Goal: Communication & Community: Answer question/provide support

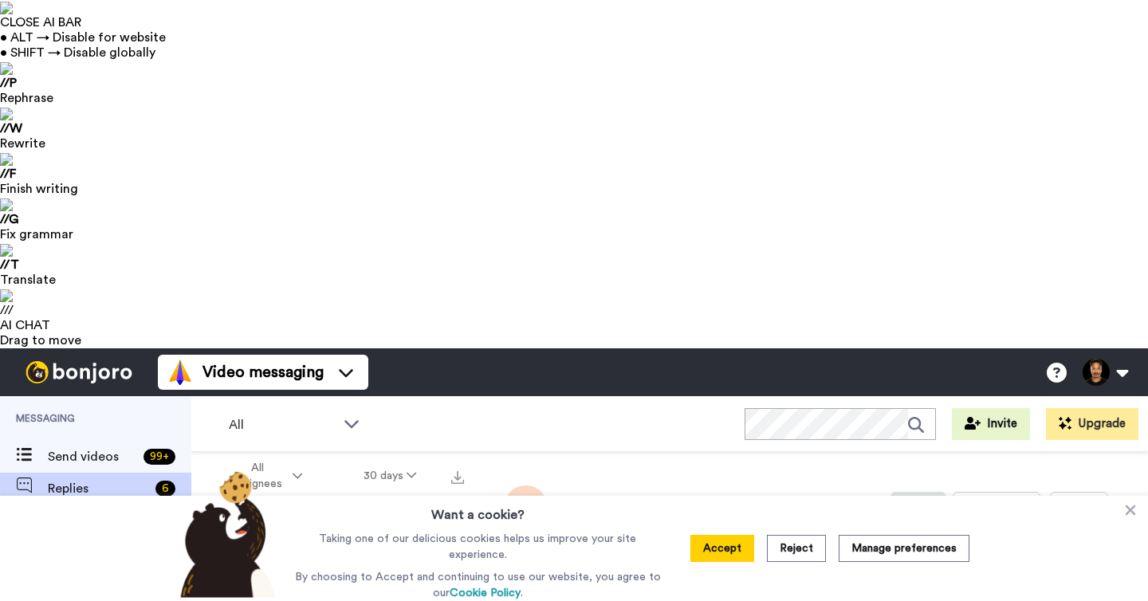
click at [359, 516] on div "Johannes Stolle Order fulfilled" at bounding box center [299, 544] width 217 height 56
type textarea "x"
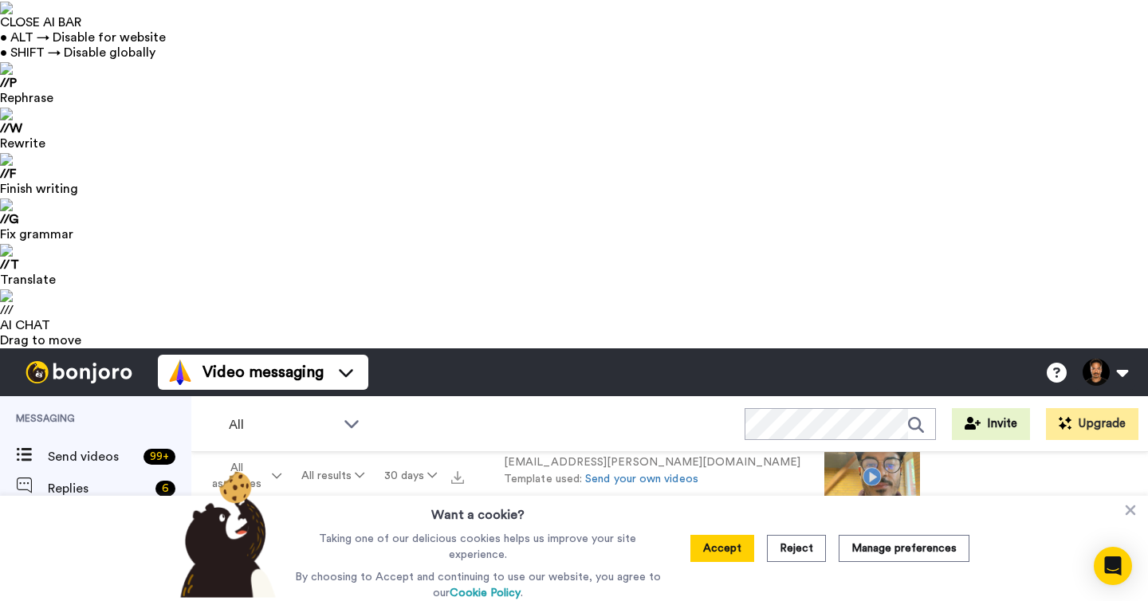
scroll to position [267, 0]
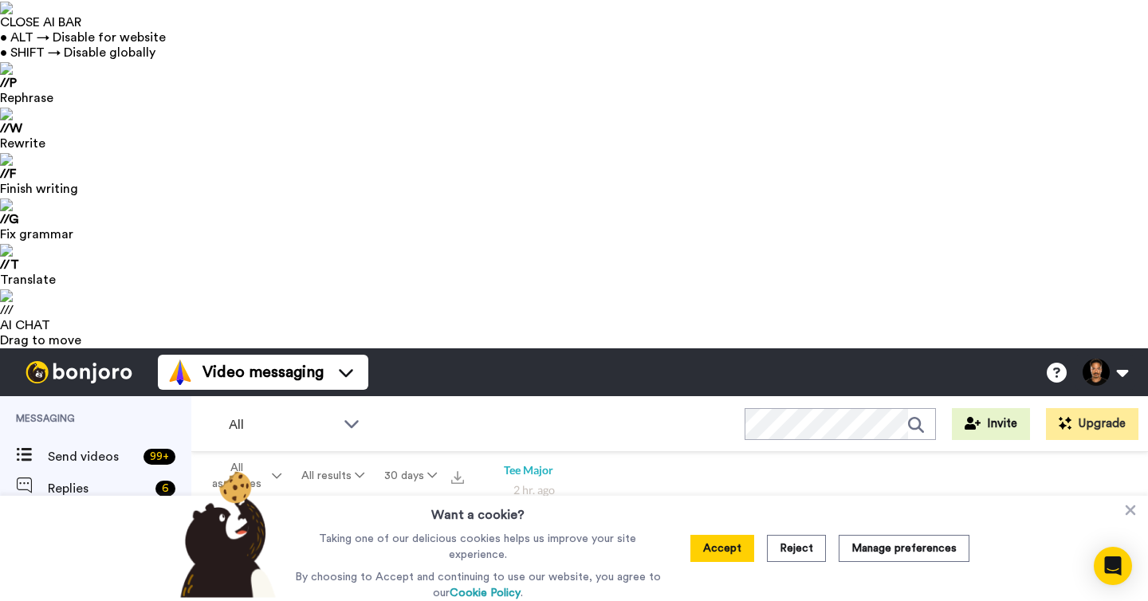
type textarea "x"
type textarea "H"
type textarea "x"
type textarea "Hi"
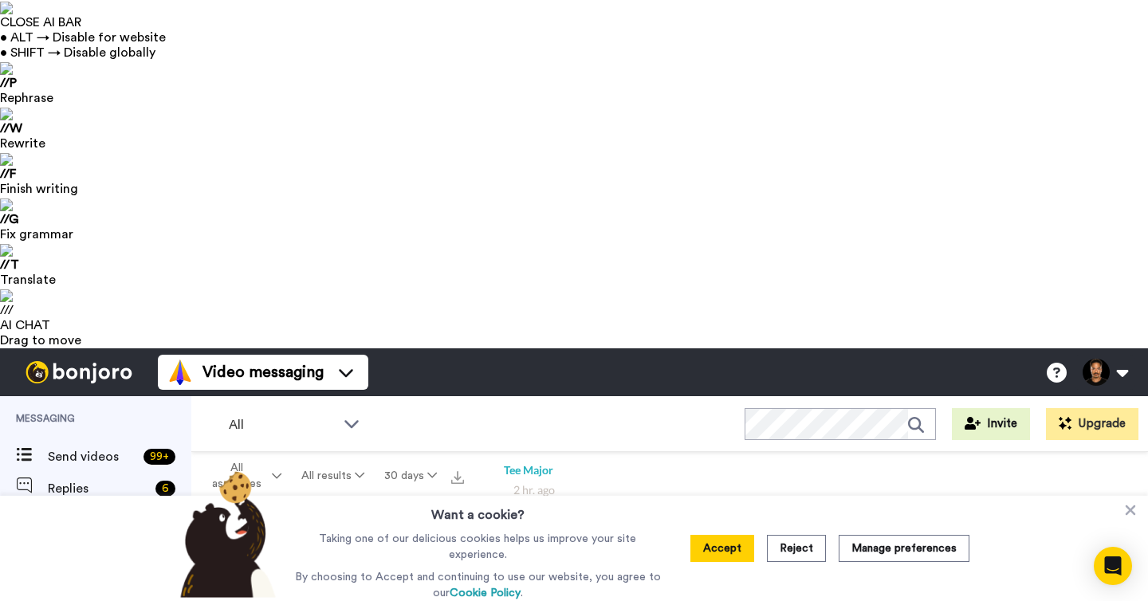
type textarea "x"
type textarea "Hi"
type textarea "x"
type textarea "Hi J"
type textarea "x"
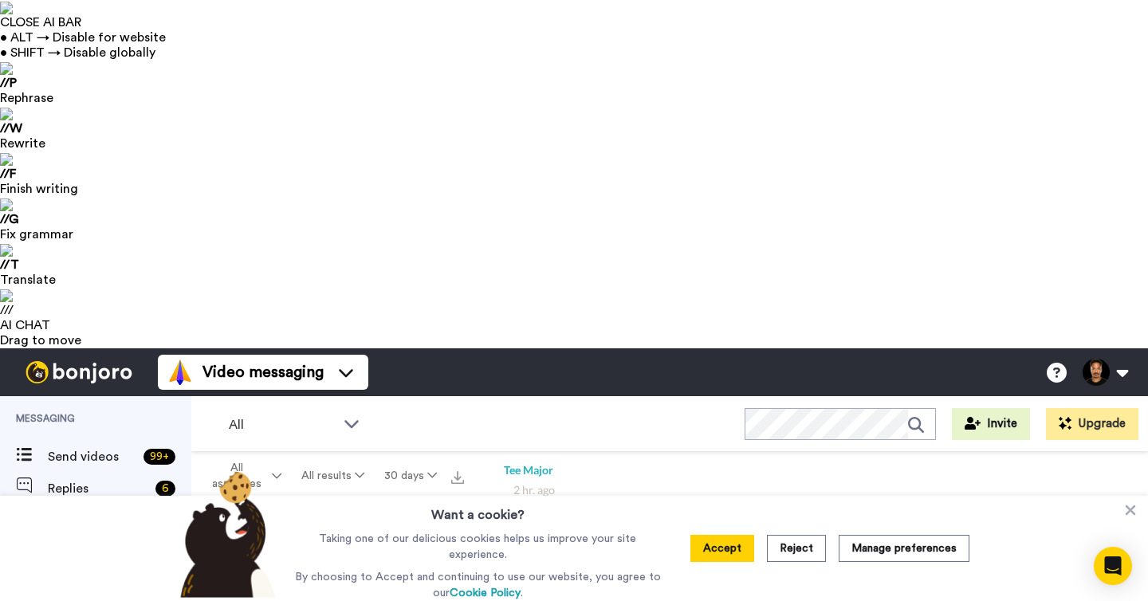
type textarea "Hi Jo"
type textarea "x"
type textarea "Hi Joh"
type textarea "x"
type textarea "Hi Joha"
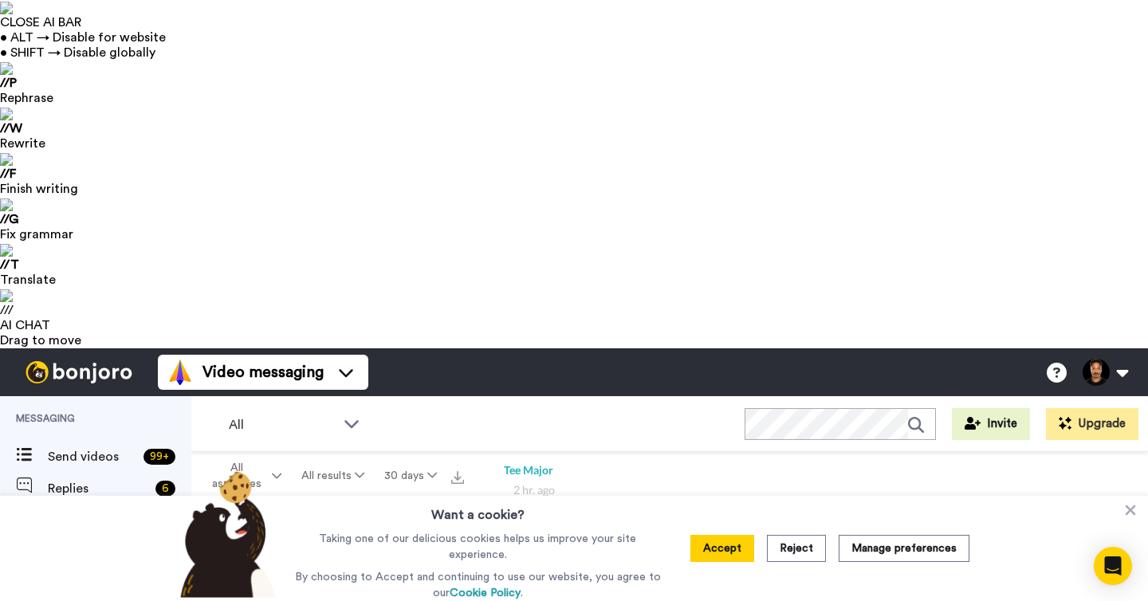
type textarea "x"
type textarea "Hi Johan"
type textarea "x"
type textarea "Hi Johanne"
type textarea "x"
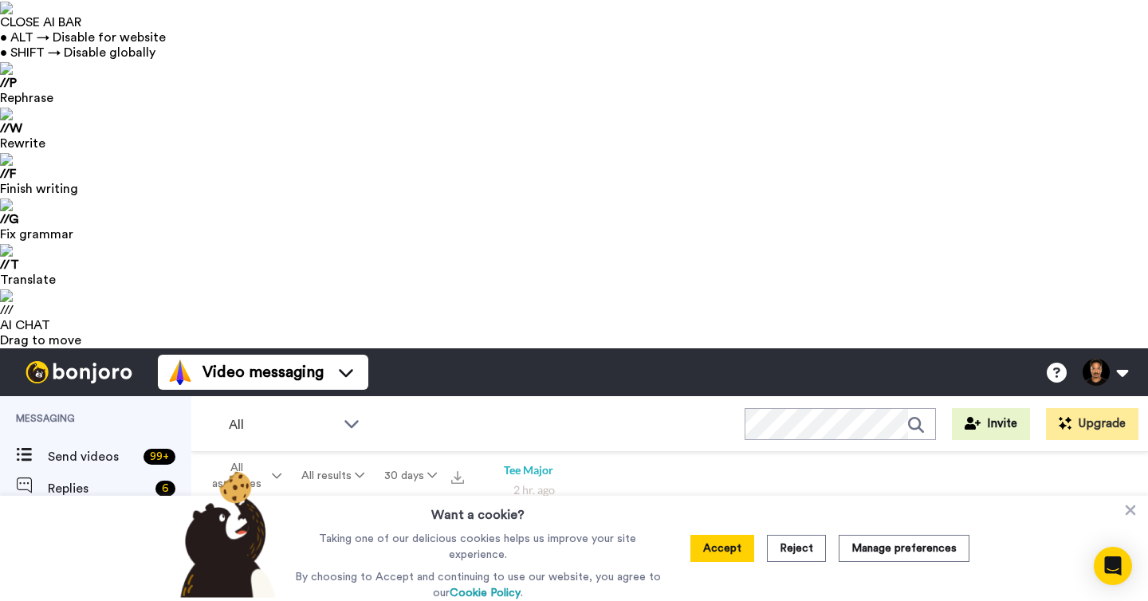
type textarea "Hi Johannes"
type textarea "x"
type textarea "Hi Johannes!"
type textarea "x"
type textarea "Hi Johannes!"
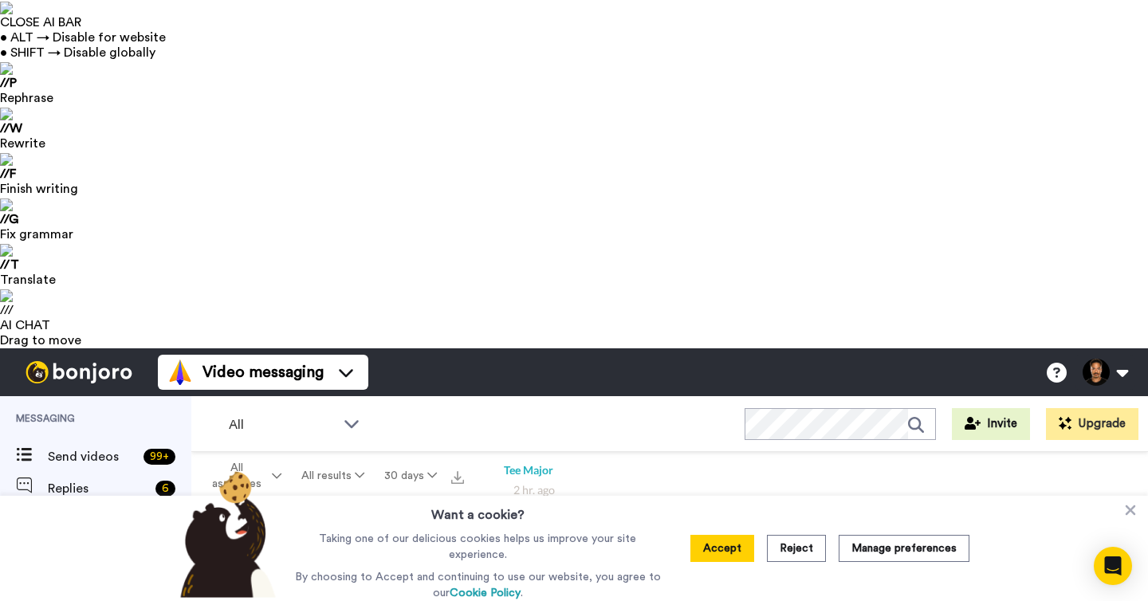
type textarea "x"
type textarea "Hi Johannes!"
type textarea "x"
type textarea "Hi Johannes! T"
type textarea "x"
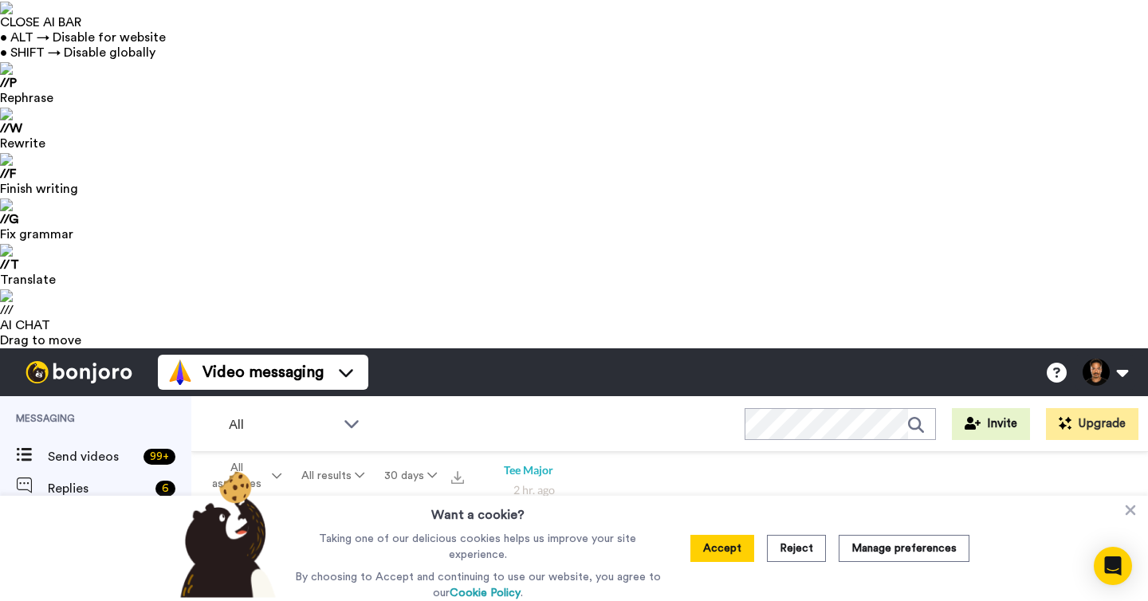
type textarea "Hi Johannes! Th"
type textarea "x"
type textarea "Hi Johannes! Tha"
type textarea "x"
type textarea "Hi Johannes! Than"
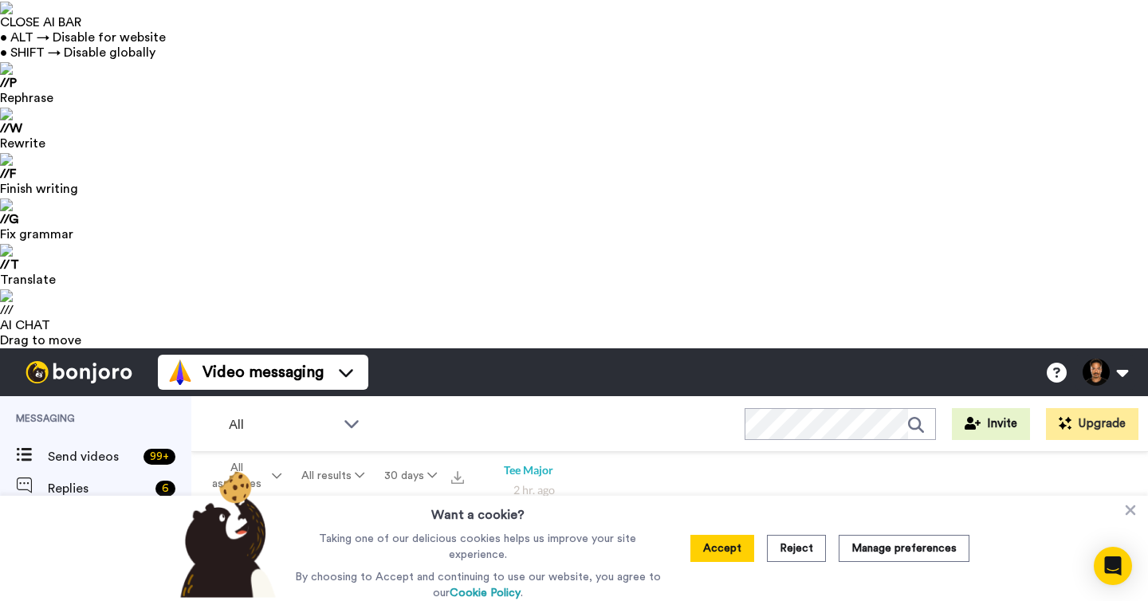
type textarea "x"
type textarea "Hi Johannes! Thanks"
type textarea "x"
type textarea "Hi Johannes! Thanks"
type textarea "x"
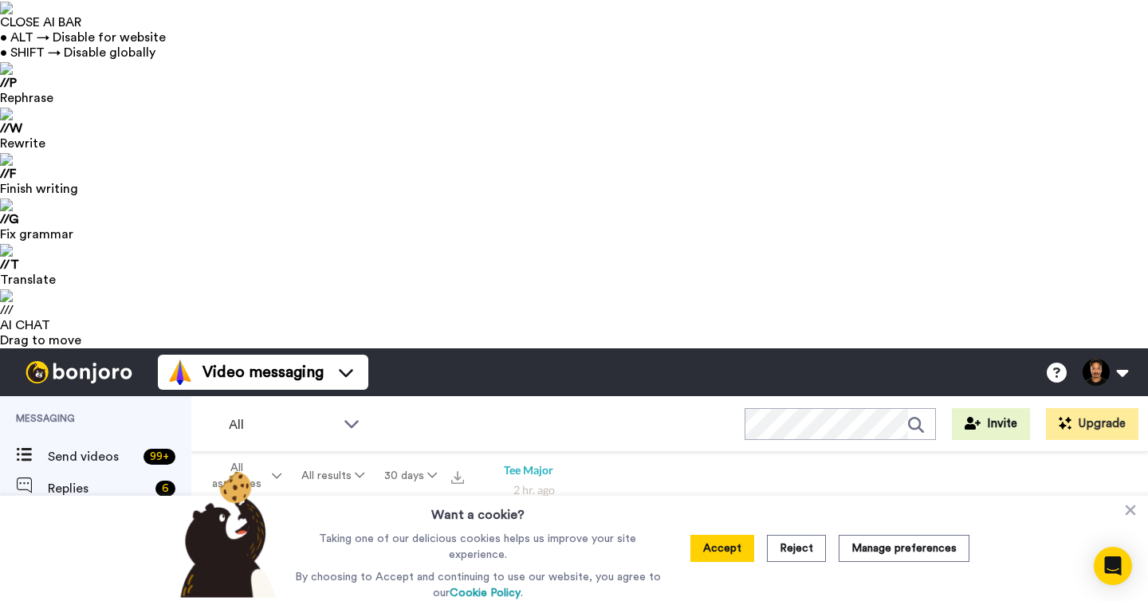
type textarea "Hi Johannes! Thanks f"
type textarea "x"
type textarea "Hi Johannes! Thanks fo"
type textarea "x"
type textarea "Hi Johannes! Thanks for"
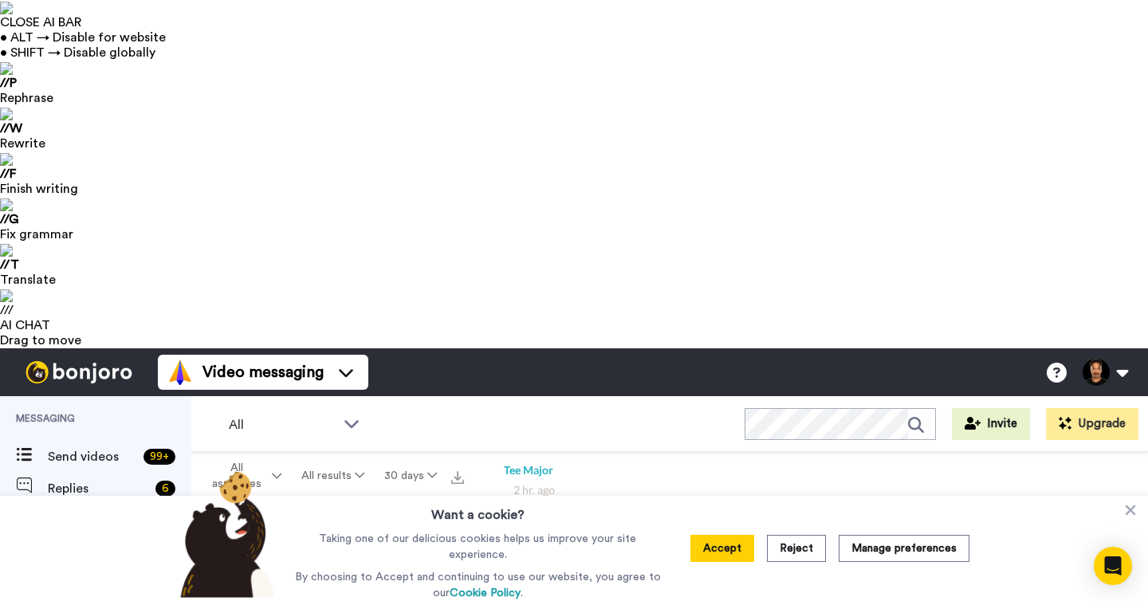
type textarea "x"
type textarea "Hi Johannes! Thanks for"
type textarea "x"
type textarea "Hi Johannes! Thanks for y"
type textarea "x"
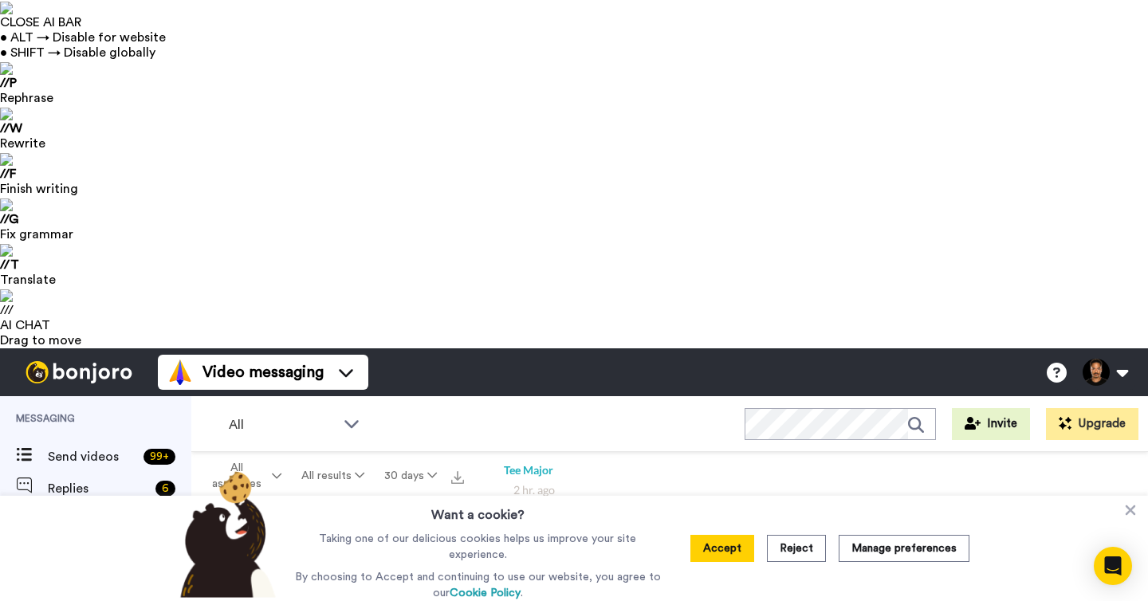
type textarea "Hi Johannes! Thanks for yo"
type textarea "x"
type textarea "Hi Johannes! Thanks for you"
type textarea "x"
type textarea "Hi Johannes! Thanks for your"
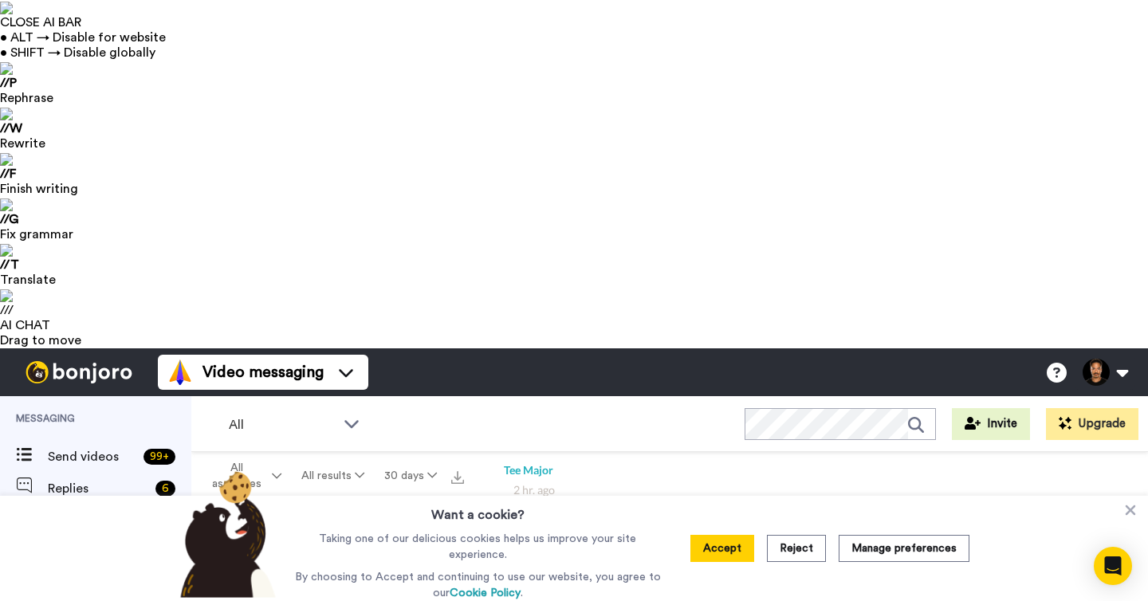
type textarea "x"
type textarea "Hi Johannes! Thanks for your"
type textarea "x"
type textarea "Hi Johannes! Thanks for your q"
type textarea "x"
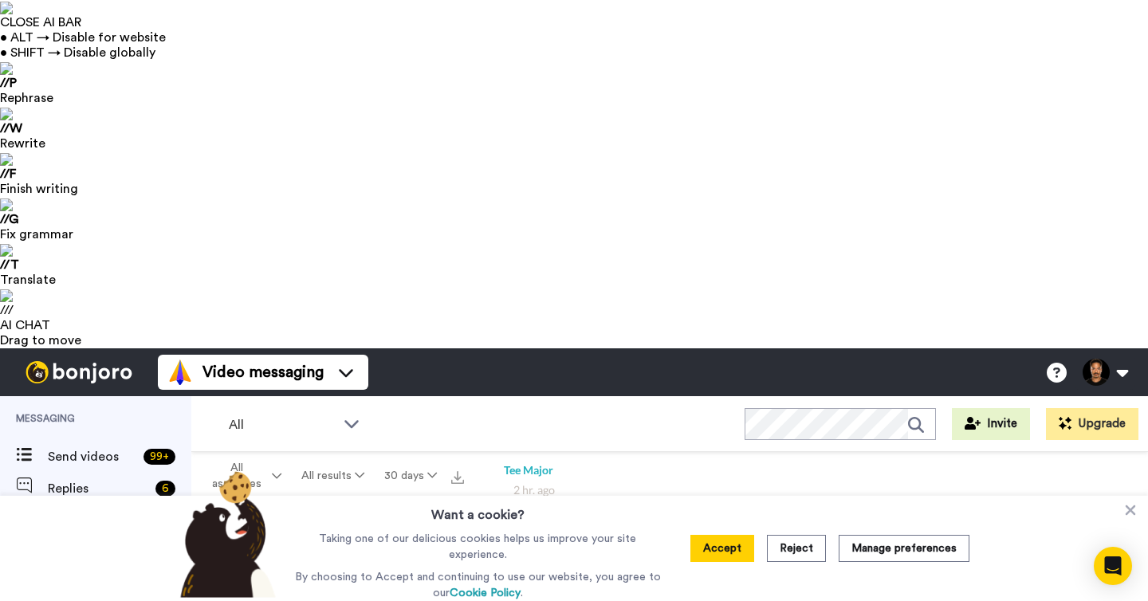
type textarea "Hi Johannes! Thanks for your qu"
type textarea "x"
type textarea "Hi Johannes! Thanks for your quic"
type textarea "x"
type textarea "Hi Johannes! Thanks for your quick"
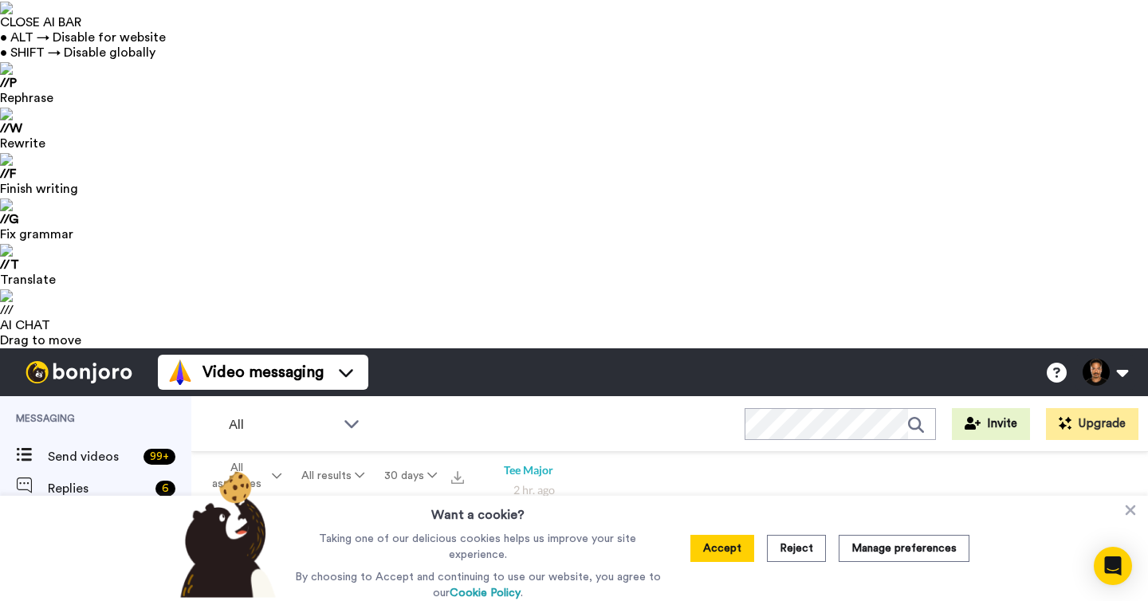
type textarea "x"
type textarea "Hi Johannes! Thanks for your quick"
type textarea "x"
type textarea "Hi Johannes! Thanks for your quick r"
type textarea "x"
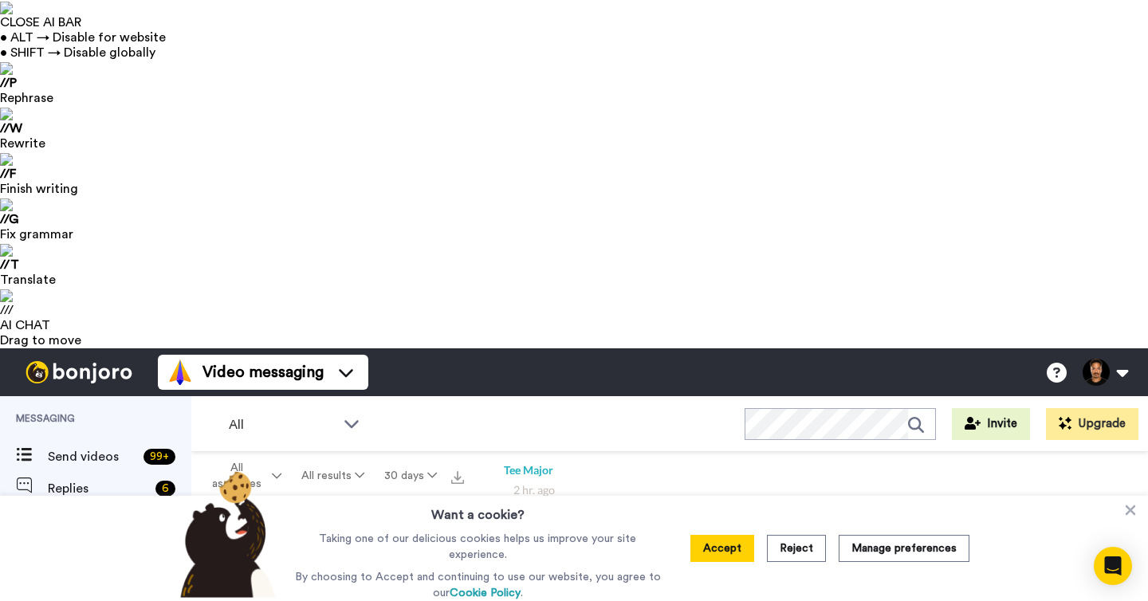
type textarea "Hi Johannes! Thanks for your quick re"
type textarea "x"
type textarea "Hi Johannes! Thanks for your quick rep"
type textarea "x"
type textarea "Hi Johannes! Thanks for your quick repl"
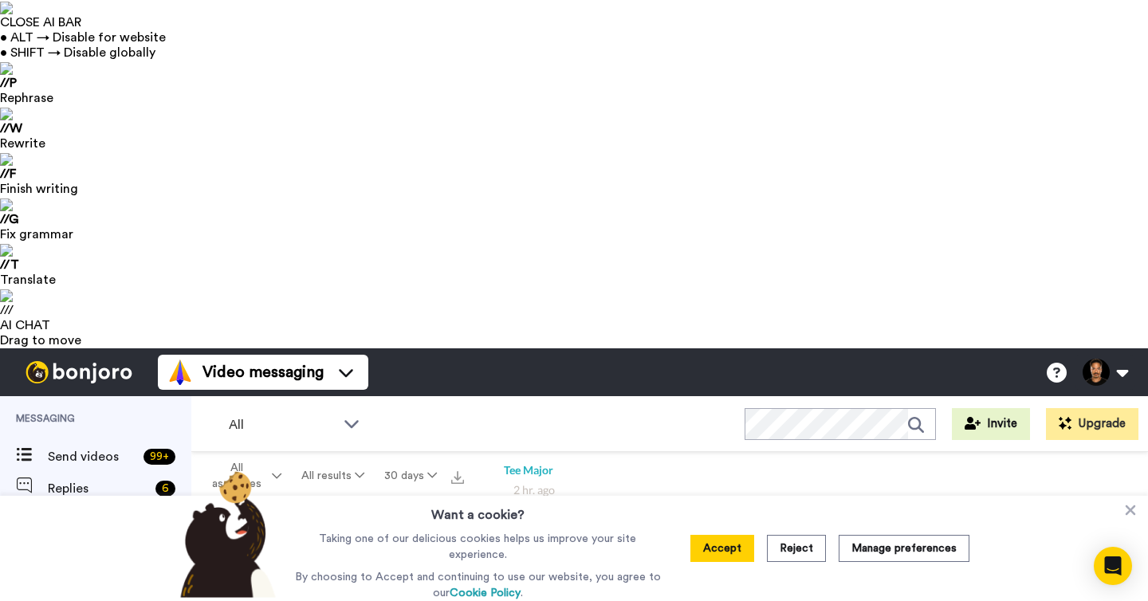
type textarea "x"
type textarea "Hi Johannes! Thanks for your quick reply"
type textarea "x"
type textarea "Hi Johannes! Thanks for your quick reply!"
type textarea "x"
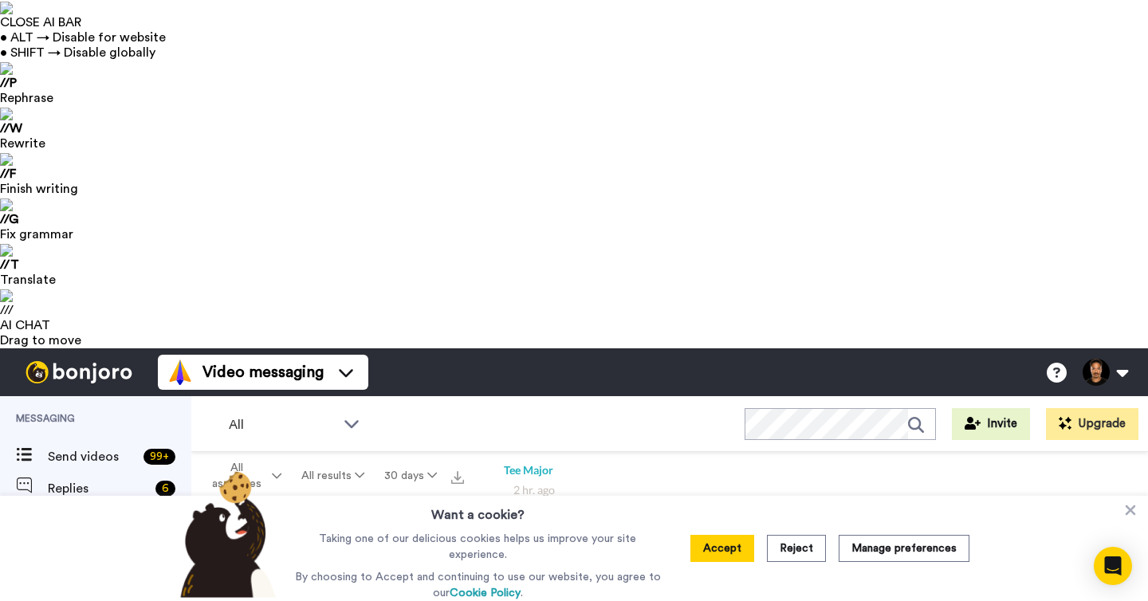
type textarea "Hi Johannes! Thanks for your quick reply!"
type textarea "x"
type textarea "Hi Johannes! Thanks for your quick reply!"
type textarea "x"
type textarea "Hi Johannes! Thanks for your quick reply!"
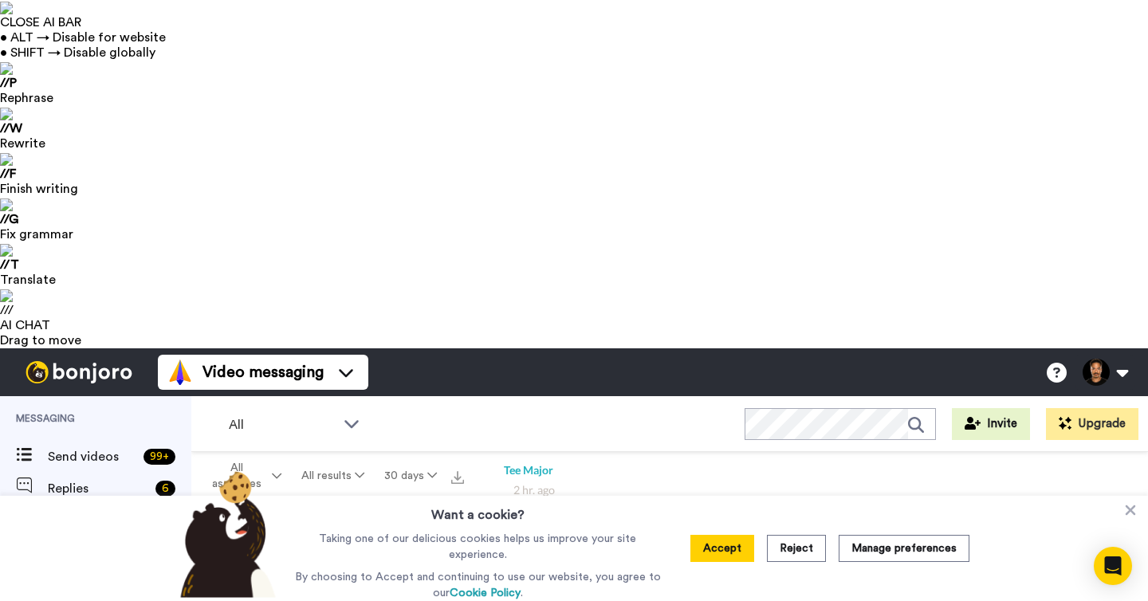
type textarea "x"
type textarea "Hi Johannes! Thanks for your quick reply! 1"
type textarea "x"
type textarea "Hi Johannes! Thanks for your quick reply! 1."
type textarea "x"
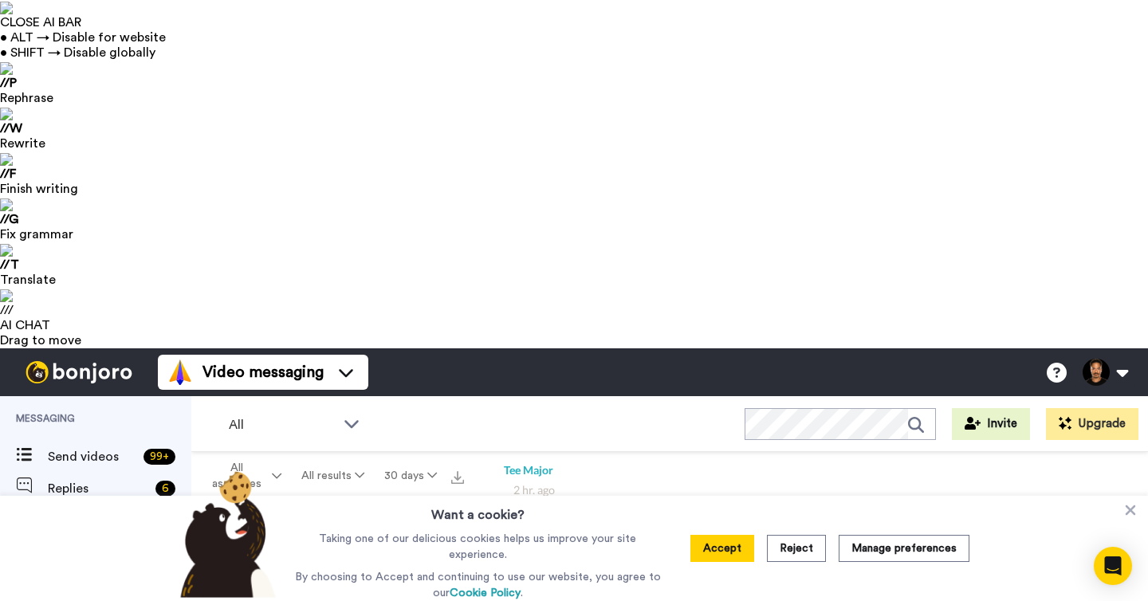
type textarea "Hi Johannes! Thanks for your quick reply! 1."
type textarea "x"
type textarea "Hi Johannes! Thanks for your quick reply! 1. M"
type textarea "x"
type textarea "Hi Johannes! Thanks for your quick reply! 1. Mi"
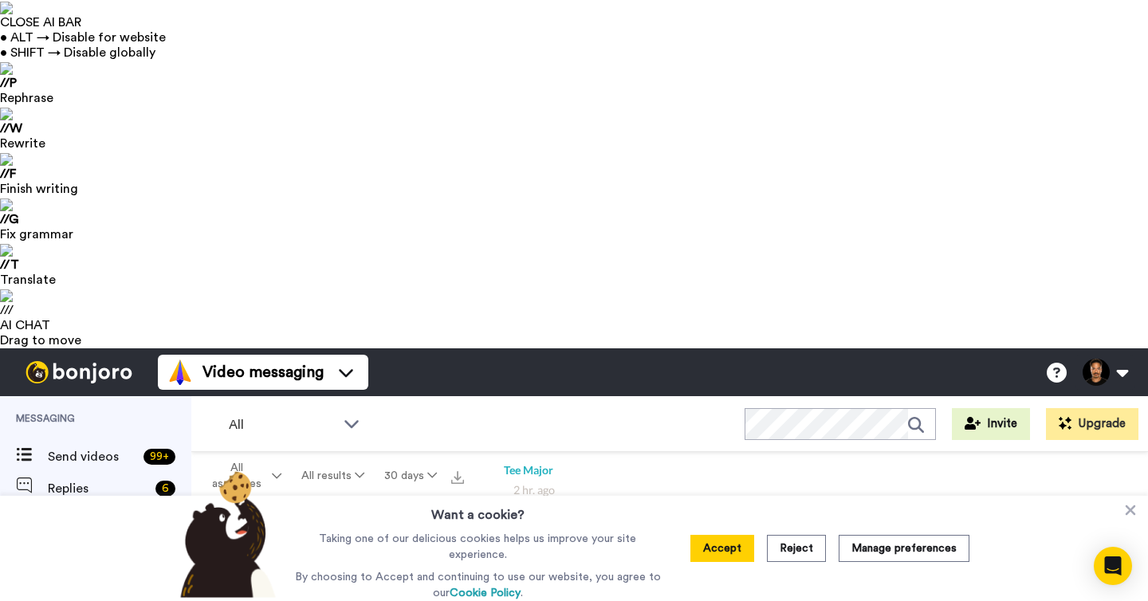
type textarea "x"
type textarea "Hi Johannes! Thanks for your quick reply! 1. Mir"
type textarea "x"
type textarea "Hi Johannes! Thanks for your quick reply! 1. Mirr"
type textarea "x"
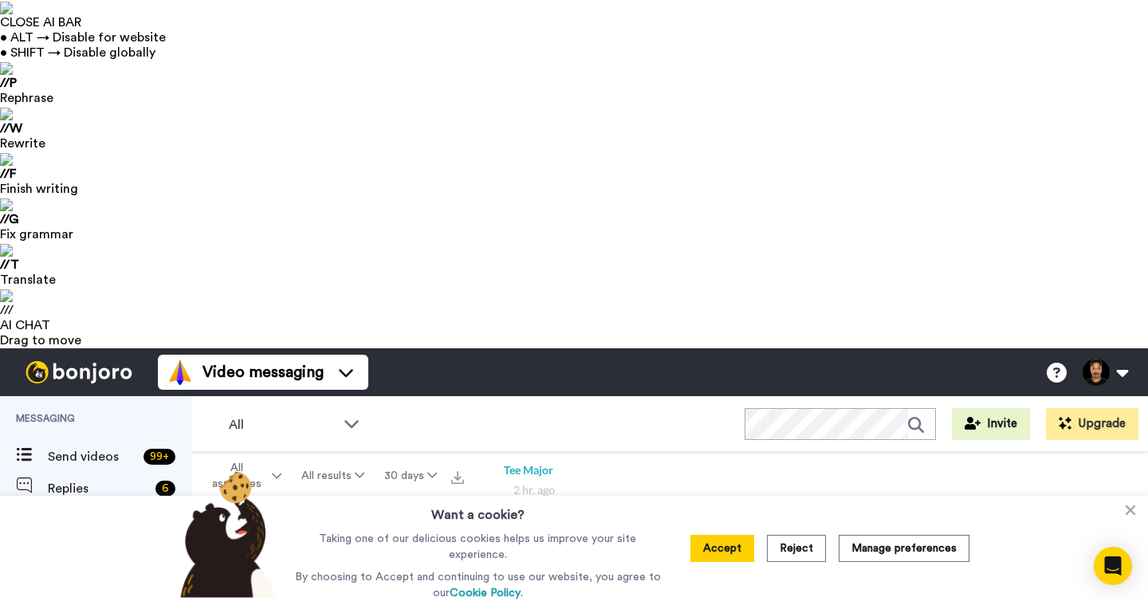
type textarea "Hi Johannes! Thanks for your quick reply! 1. Mirror"
type textarea "x"
type textarea "Hi Johannes! Thanks for your quick reply! 1. Mirror"
type textarea "x"
type textarea "Hi Johannes! Thanks for your quick reply! 1. Mirror i"
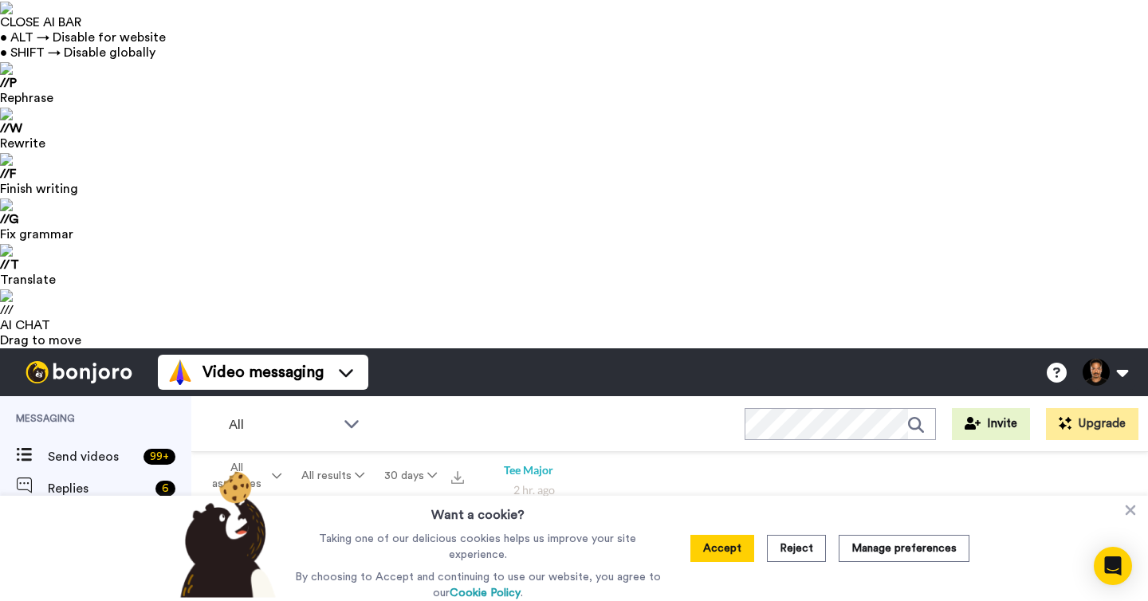
type textarea "x"
type textarea "Hi Johannes! Thanks for your quick reply! 1. Mirror is"
type textarea "x"
type textarea "Hi Johannes! Thanks for your quick reply! 1. Mirror is"
type textarea "x"
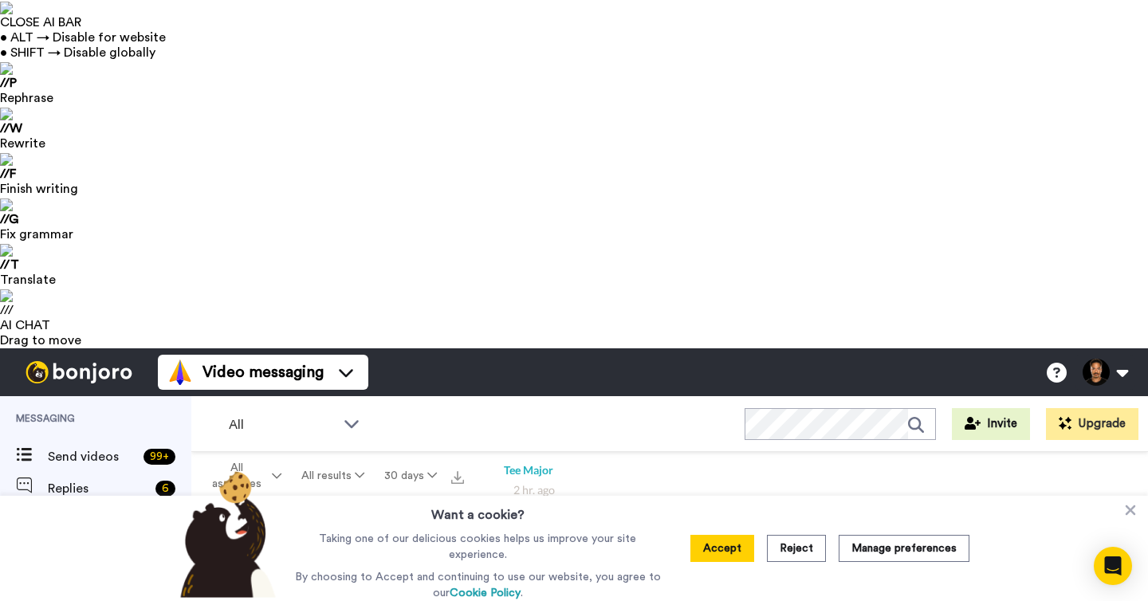
type textarea "Hi Johannes! Thanks for your quick reply! 1. Mirror is o"
type textarea "x"
type textarea "Hi Johannes! Thanks for your quick reply! 1. Mirror is or"
type textarea "x"
type textarea "Hi Johannes! Thanks for your quick reply! 1. Mirror is ord"
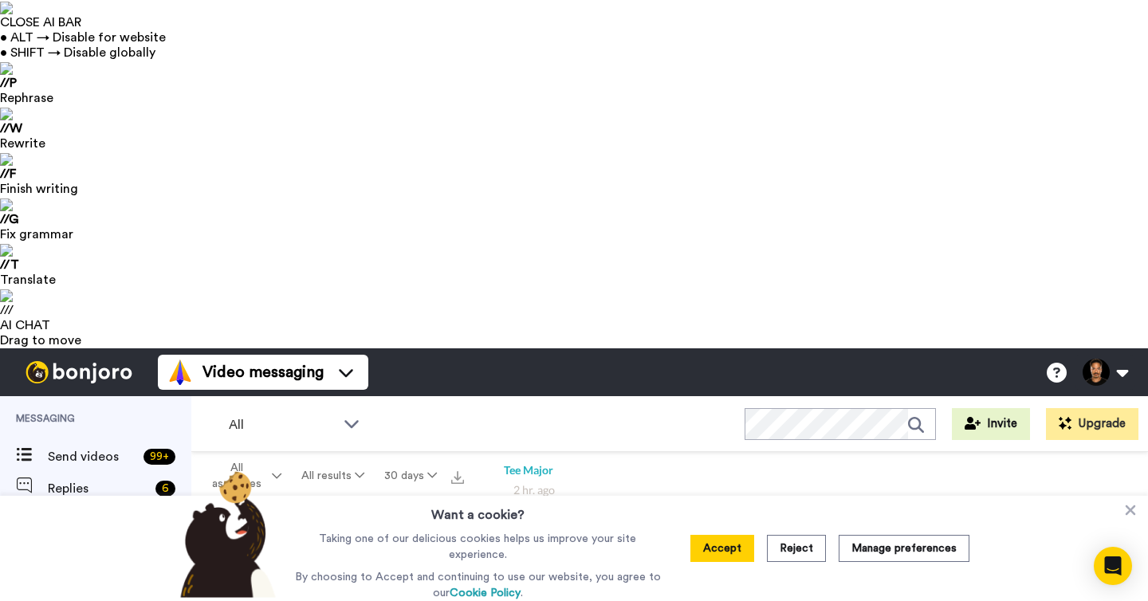
type textarea "x"
type textarea "Hi Johannes! Thanks for your quick reply! 1. Mirror is orde"
type textarea "x"
type textarea "Hi Johannes! Thanks for your quick reply! 1. Mirror is order"
type textarea "x"
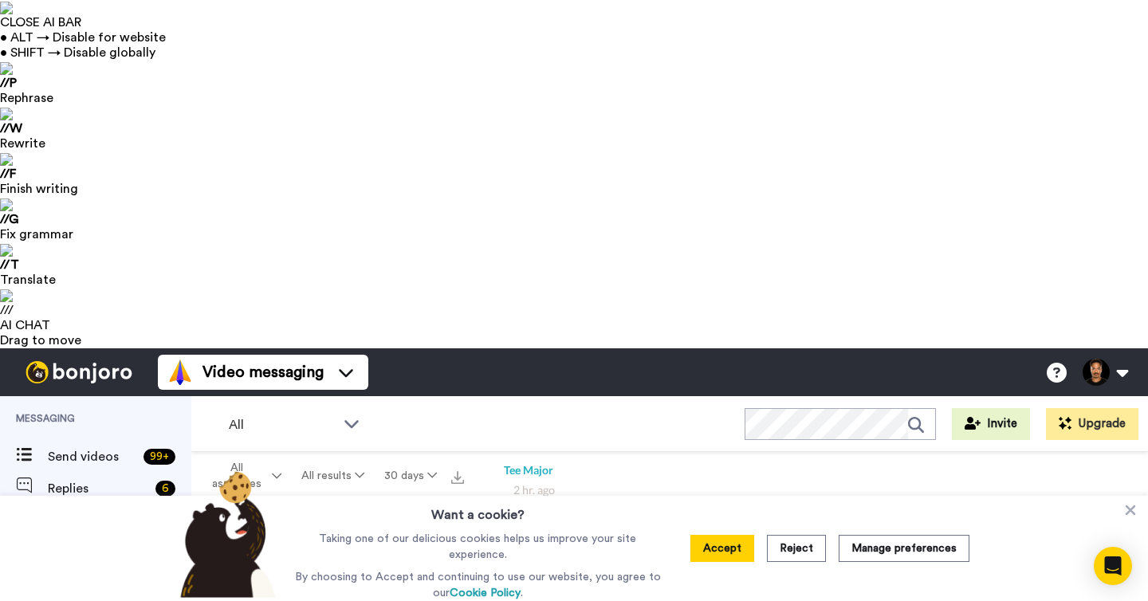
type textarea "Hi Johannes! Thanks for your quick reply! 1. Mirror is ordere"
type textarea "x"
type textarea "Hi Johannes! Thanks for your quick reply! 1. Mirror is ordered"
type textarea "x"
type textarea "Hi Johannes! Thanks for your quick reply! 1. Mirror is ordered"
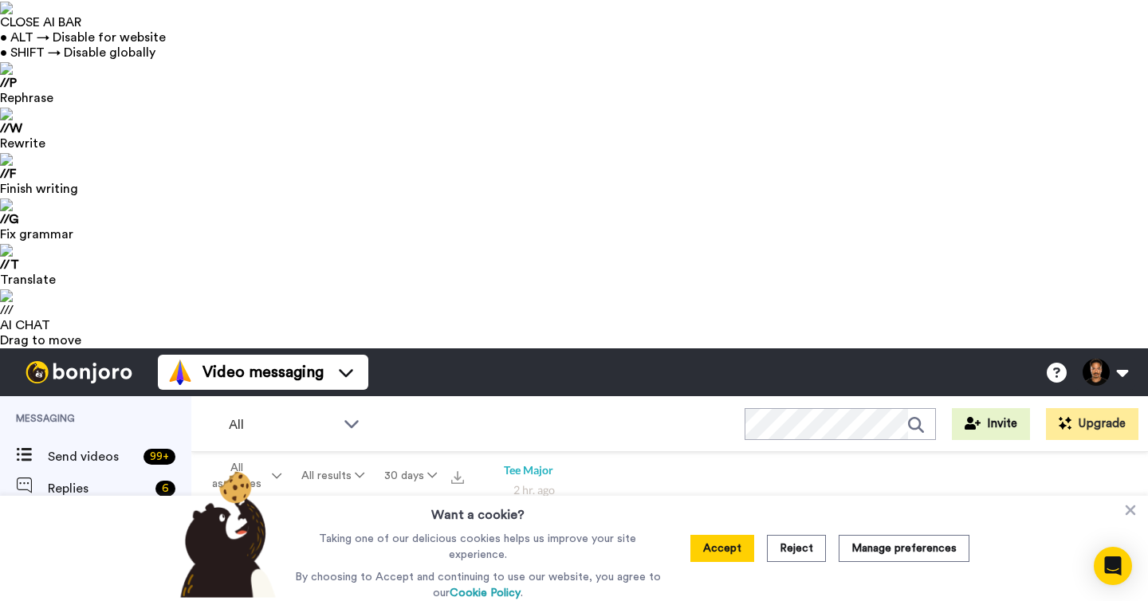
type textarea "x"
type textarea "Hi Johannes! Thanks for your quick reply! 1. Mirror is ordered a"
type textarea "x"
type textarea "Hi Johannes! Thanks for your quick reply! 1. Mirror is ordered an"
type textarea "x"
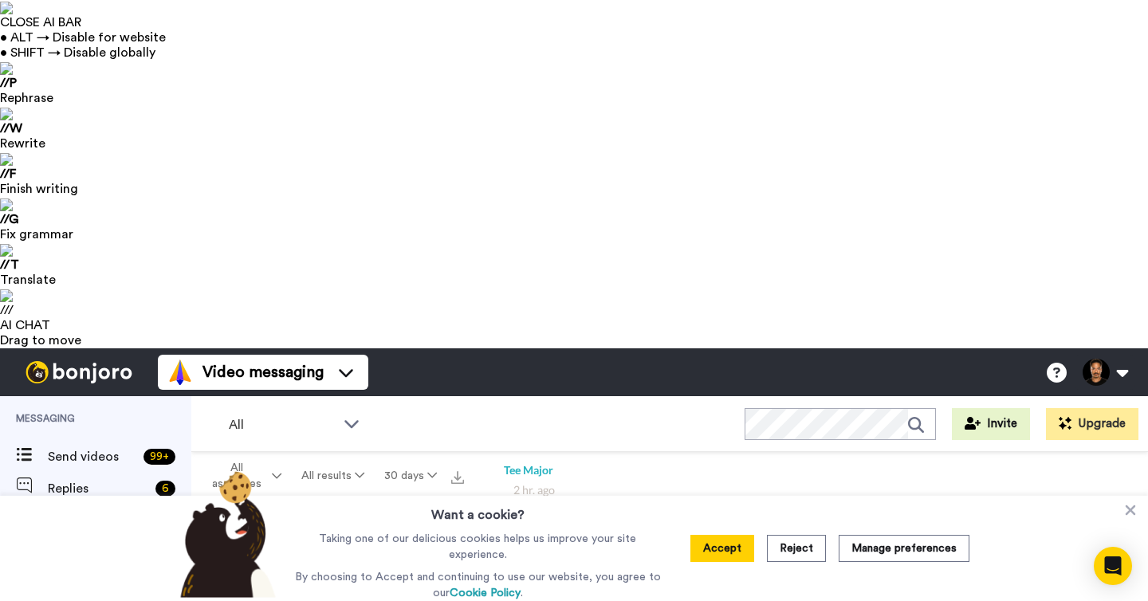
type textarea "Hi Johannes! Thanks for your quick reply! 1. Mirror is ordered and"
type textarea "x"
type textarea "Hi Johannes! Thanks for your quick reply! 1. Mirror is ordered and"
type textarea "x"
type textarea "Hi Johannes! Thanks for your quick reply! 1. Mirror is ordered and w"
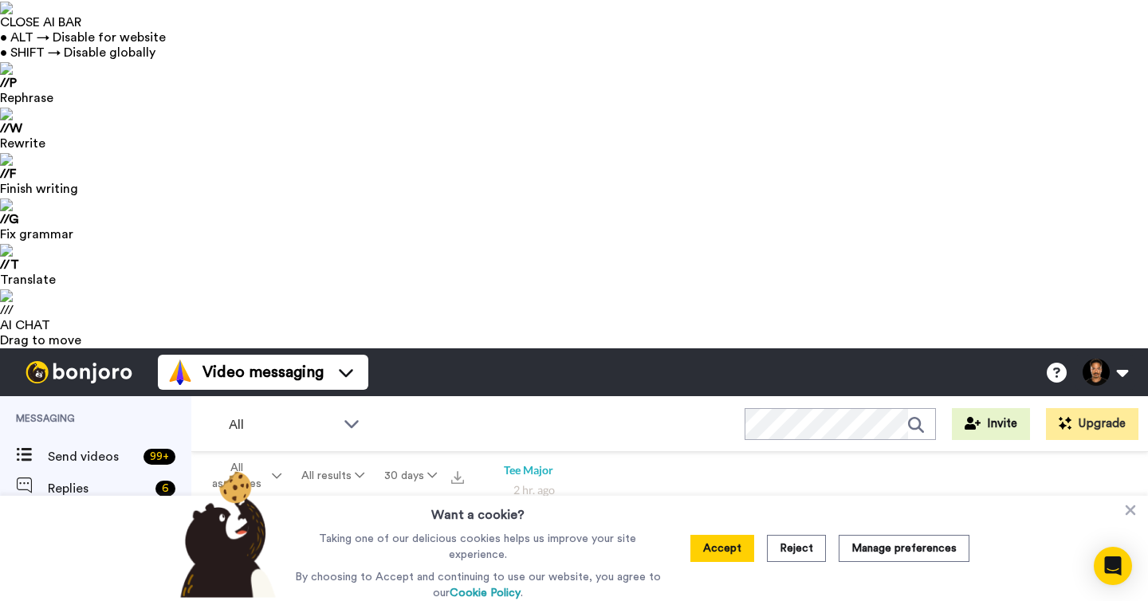
type textarea "x"
type textarea "Hi Johannes! Thanks for your quick reply! 1. Mirror is ordered and wi"
type textarea "x"
type textarea "Hi Johannes! Thanks for your quick reply! 1. Mirror is ordered and wil"
type textarea "x"
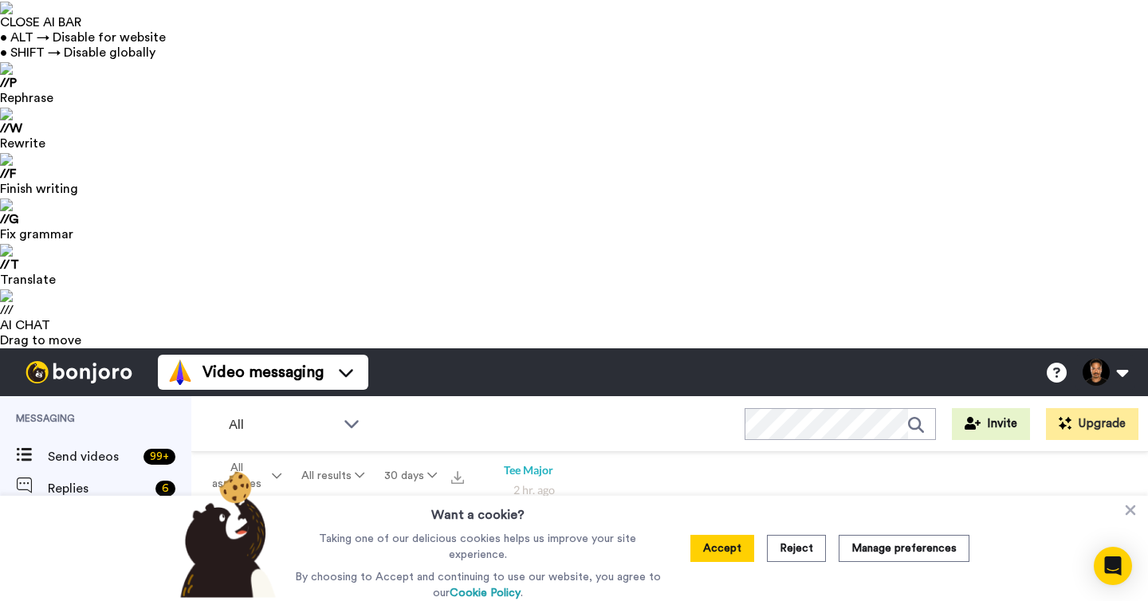
type textarea "Hi Johannes! Thanks for your quick reply! 1. Mirror is ordered and will"
type textarea "x"
type textarea "Hi Johannes! Thanks for your quick reply! 1. Mirror is ordered and will"
type textarea "x"
type textarea "Hi Johannes! Thanks for your quick reply! 1. Mirror is ordered and will g"
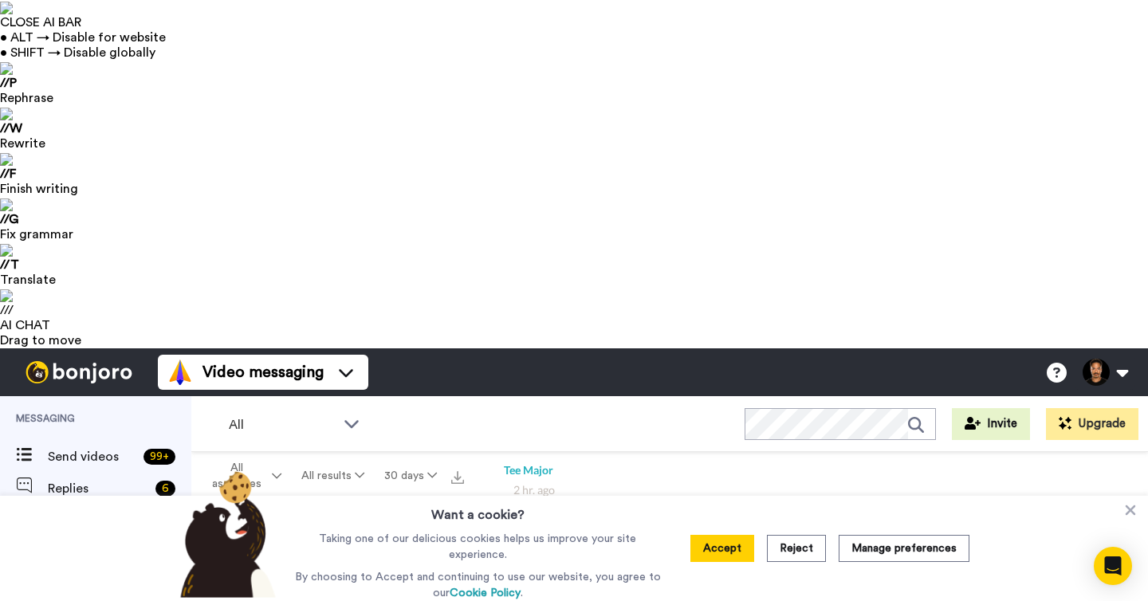
type textarea "x"
type textarea "Hi Johannes! Thanks for your quick reply! 1. Mirror is ordered and will go"
type textarea "x"
type textarea "Hi Johannes! Thanks for your quick reply! 1. Mirror is ordered and will go"
type textarea "x"
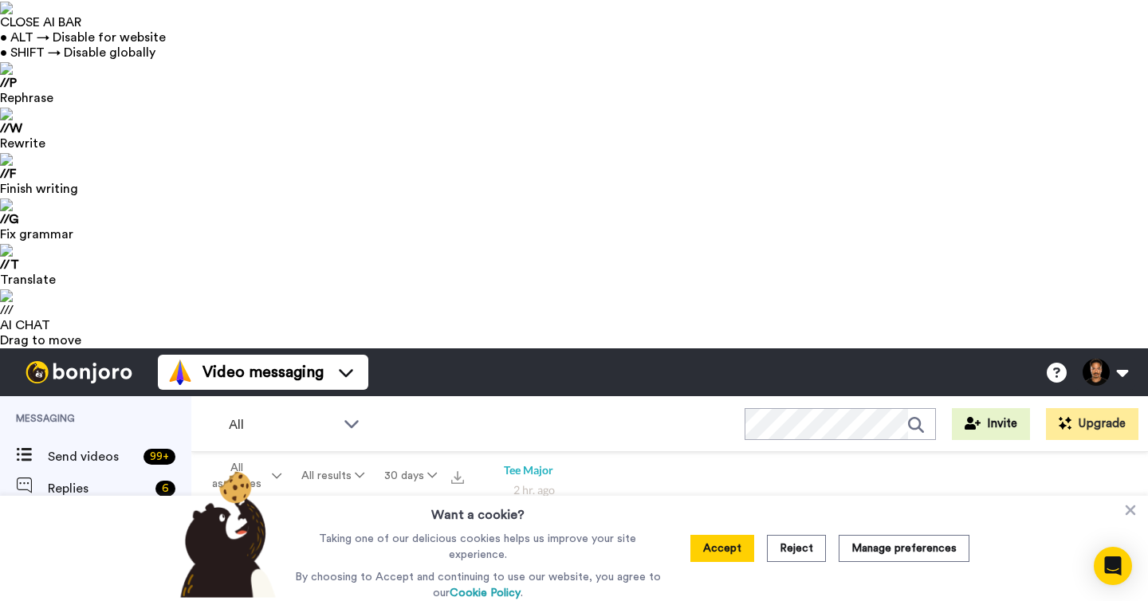
type textarea "Hi Johannes! Thanks for your quick reply! 1. Mirror is ordered and will go wi"
type textarea "x"
type textarea "Hi Johannes! Thanks for your quick reply! 1. Mirror is ordered and will go w"
type textarea "x"
type textarea "Hi Johannes! Thanks for your quick reply! 1. Mirror is ordered and will go"
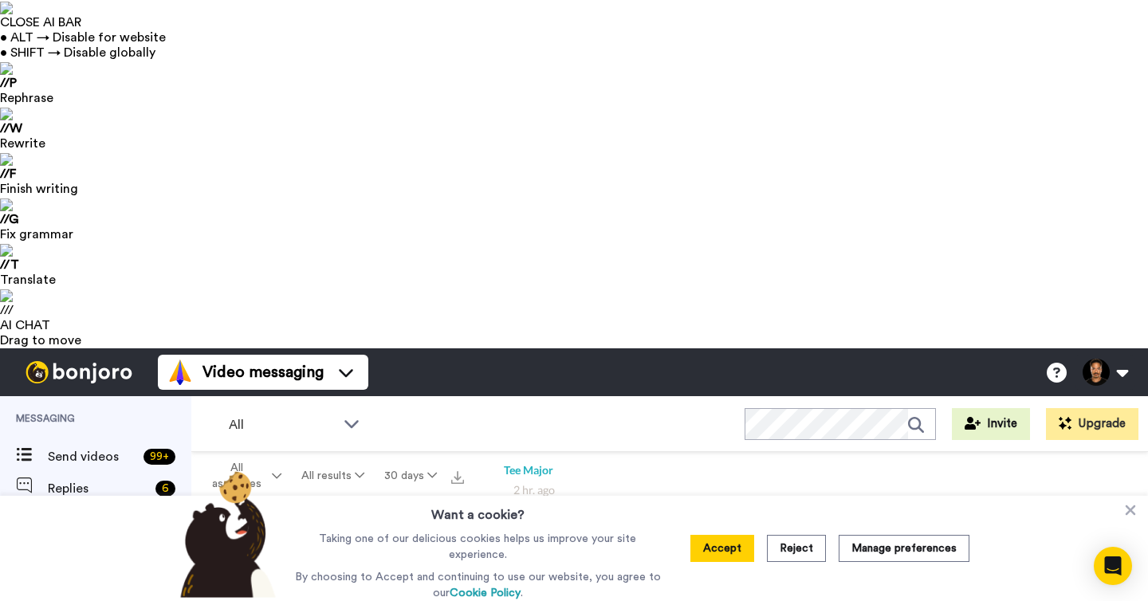
type textarea "x"
type textarea "Hi Johannes! Thanks for your quick reply! 1. Mirror is ordered and will go r"
type textarea "x"
type textarea "Hi Johannes! Thanks for your quick reply! 1. Mirror is ordered and will go ri"
type textarea "x"
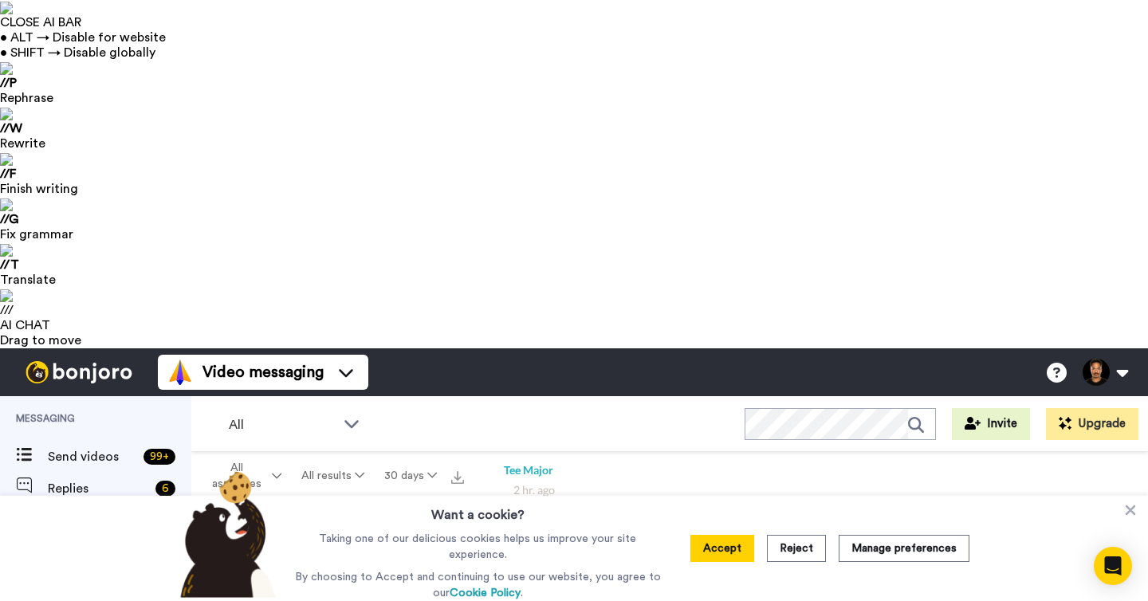
type textarea "Hi Johannes! Thanks for your quick reply! 1. Mirror is ordered and will go rig"
type textarea "x"
type textarea "Hi Johannes! Thanks for your quick reply! 1. Mirror is ordered and will go righ"
type textarea "x"
type textarea "Hi Johannes! Thanks for your quick reply! 1. Mirror is ordered and will go right"
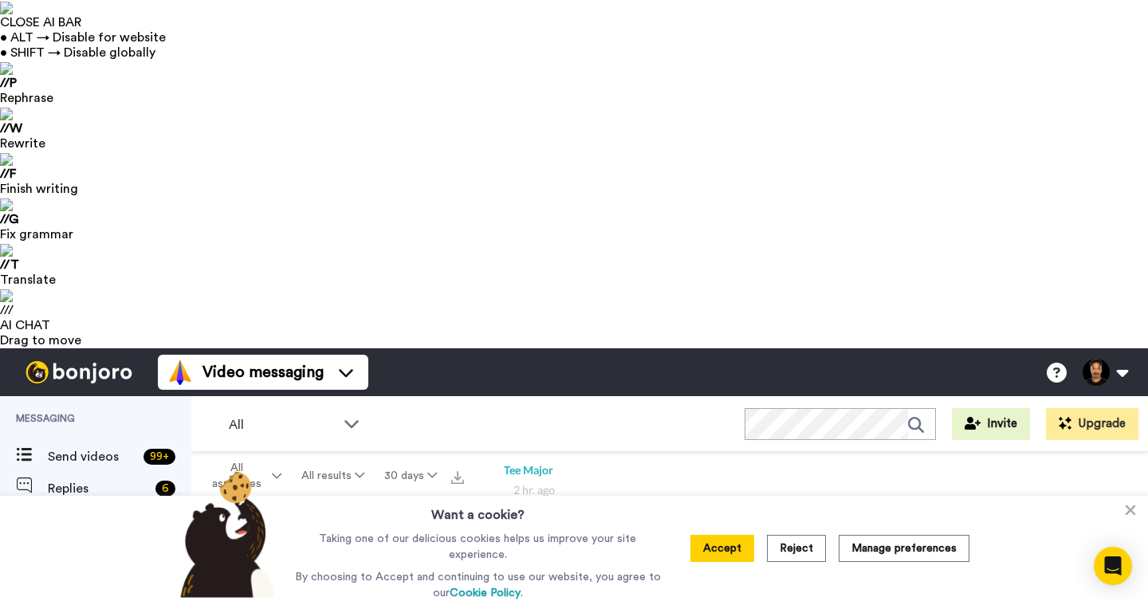
type textarea "x"
type textarea "Hi Johannes! Thanks for your quick reply! 1. Mirror is ordered and will go right"
type textarea "x"
type textarea "Hi Johannes! Thanks for your quick reply! 1. Mirror is ordered and will go righ…"
type textarea "x"
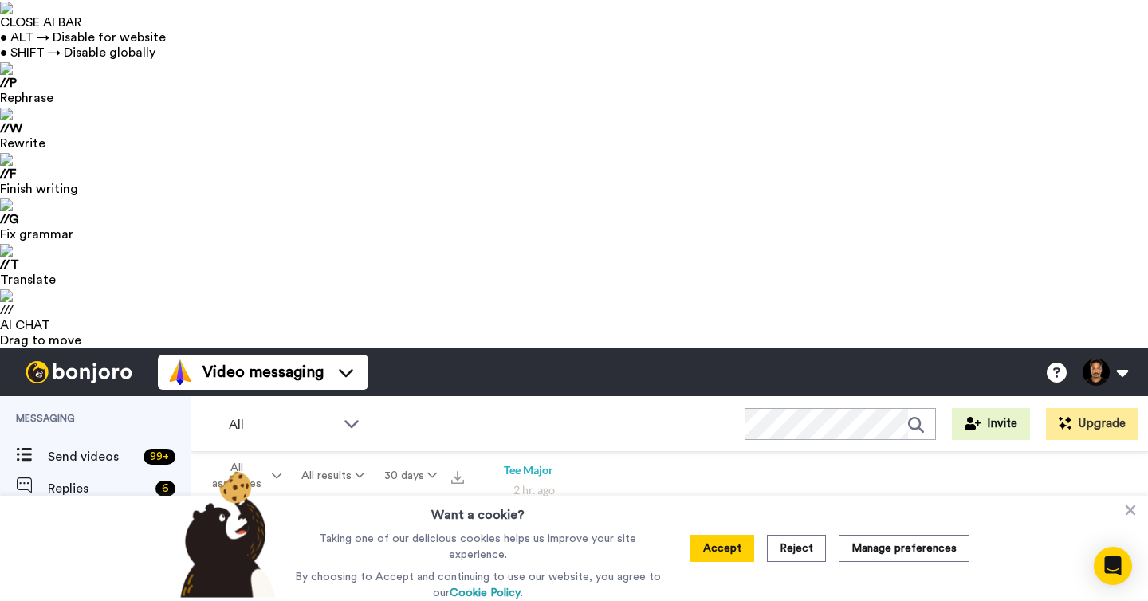
type textarea "Hi Johannes! Thanks for your quick reply! 1. Mirror is ordered and will go righ…"
type textarea "x"
type textarea "Hi Johannes! Thanks for your quick reply! 1. Mirror is ordered and will go righ…"
type textarea "x"
type textarea "Hi Johannes! Thanks for your quick reply! 1. Mirror is ordered and will go righ…"
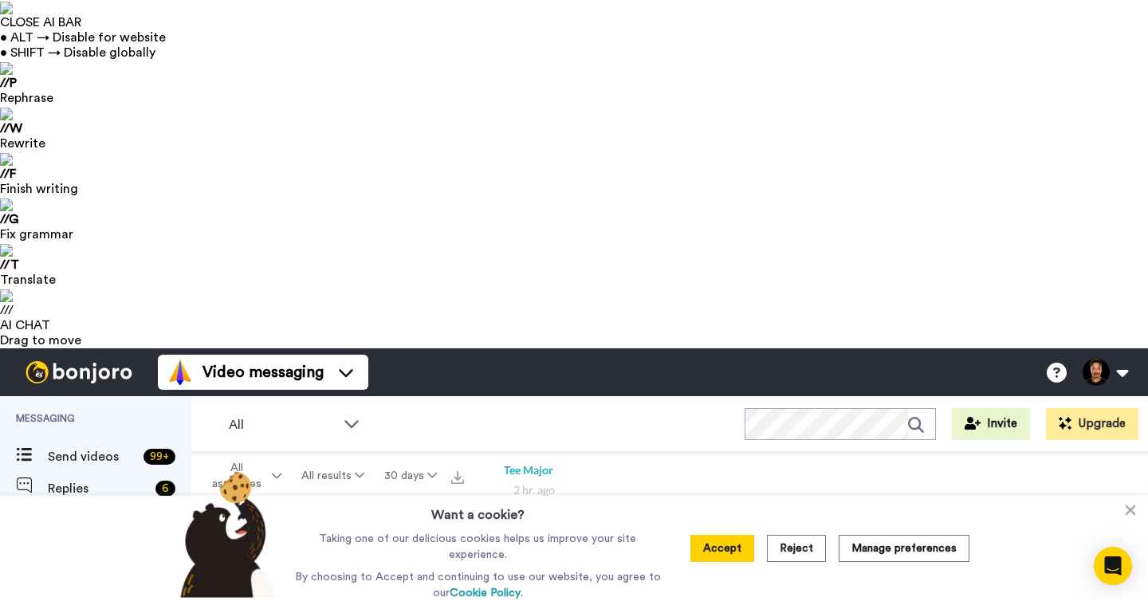
type textarea "x"
type textarea "Hi Johannes! Thanks for your quick reply! 1. Mirror is ordered and will go righ…"
type textarea "x"
type textarea "Hi Johannes! Thanks for your quick reply! 1. Mirror is ordered and will go righ…"
type textarea "x"
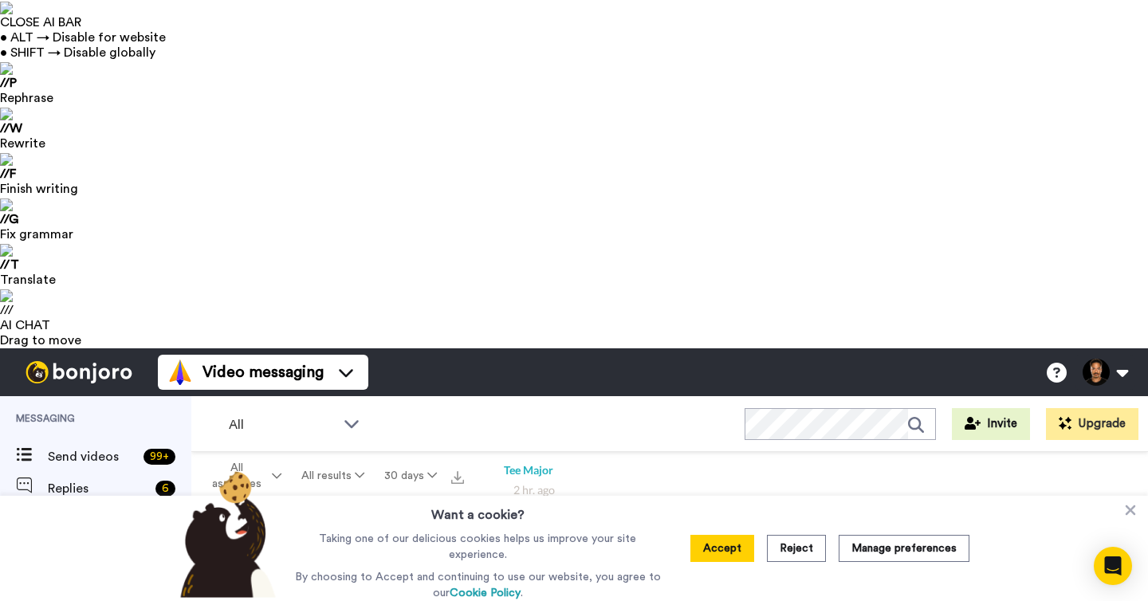
type textarea "Hi Johannes! Thanks for your quick reply! 1. Mirror is ordered and will go righ…"
type textarea "x"
type textarea "Hi Johannes! Thanks for your quick reply! 1. Mirror is ordered and will go righ…"
type textarea "x"
type textarea "Hi Johannes! Thanks for your quick reply! 1. Mirror is ordered and will go righ…"
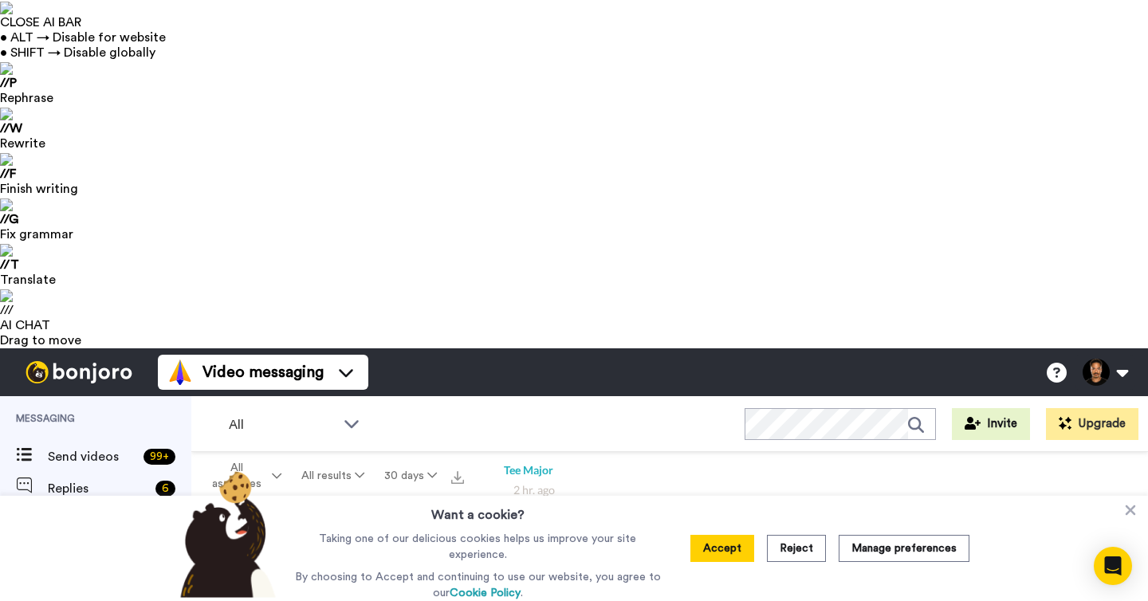
type textarea "x"
type textarea "Hi Johannes! Thanks for your quick reply! 1. Mirror is ordered and will go righ…"
type textarea "x"
type textarea "Hi Johannes! Thanks for your quick reply! 1. Mirror is ordered and will go righ…"
type textarea "x"
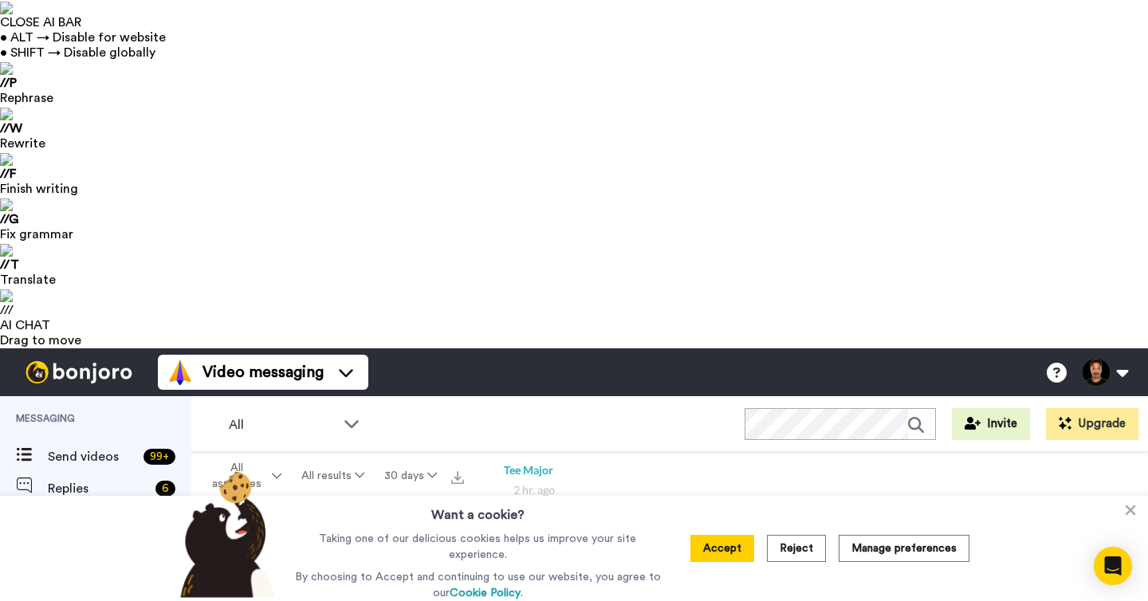
type textarea "Hi Johannes! Thanks for your quick reply! 1. Mirror is ordered and will go righ…"
type textarea "x"
type textarea "Hi Johannes! Thanks for your quick reply! 1. Mirror is ordered and will go righ…"
type textarea "x"
type textarea "Hi Johannes! Thanks for your quick reply! 1. Mirror is ordered and will go righ…"
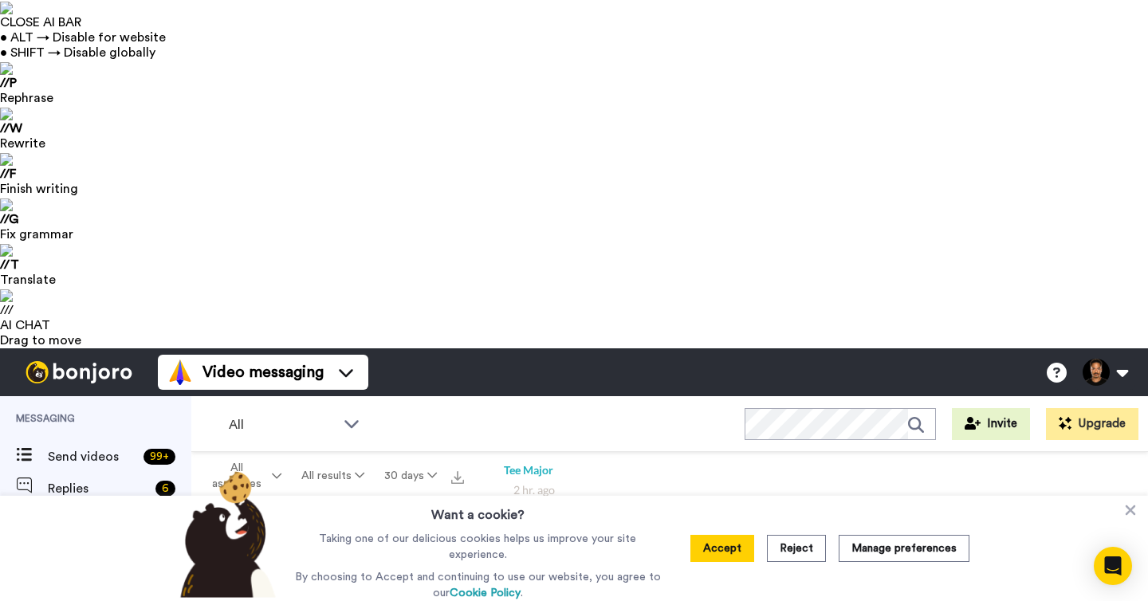
type textarea "x"
type textarea "Hi Johannes! Thanks for your quick reply! 1. Mirror is ordered and will go righ…"
type textarea "x"
type textarea "Hi Johannes! Thanks for your quick reply! 1. Mirror is ordered and will go righ…"
type textarea "x"
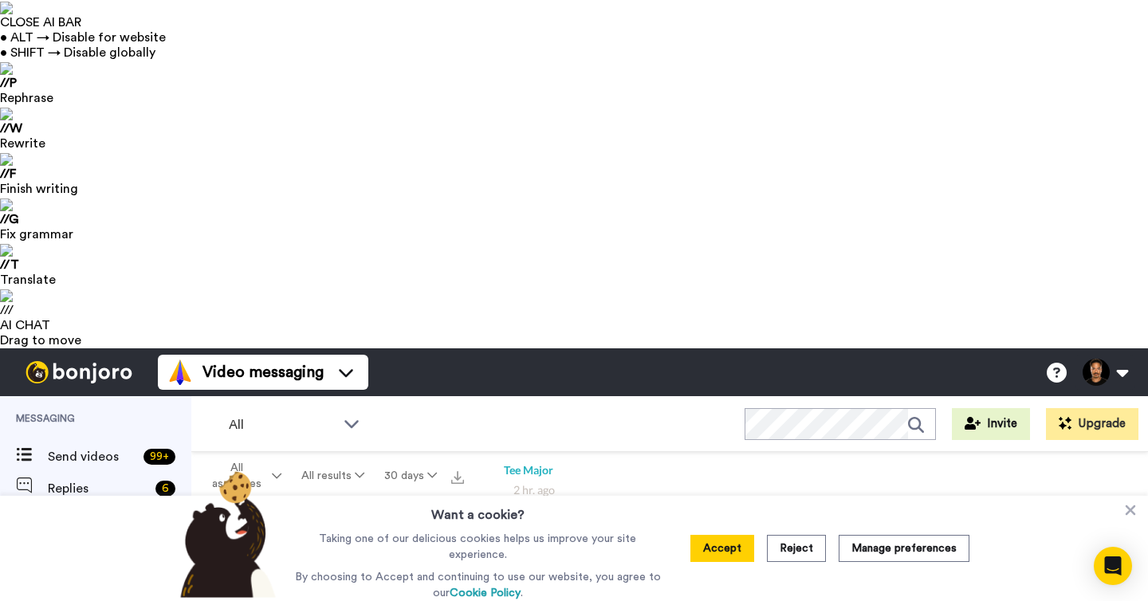
type textarea "Hi Johannes! Thanks for your quick reply! 1. Mirror is ordered and will go righ…"
click at [796, 543] on button "Reject" at bounding box center [796, 548] width 59 height 27
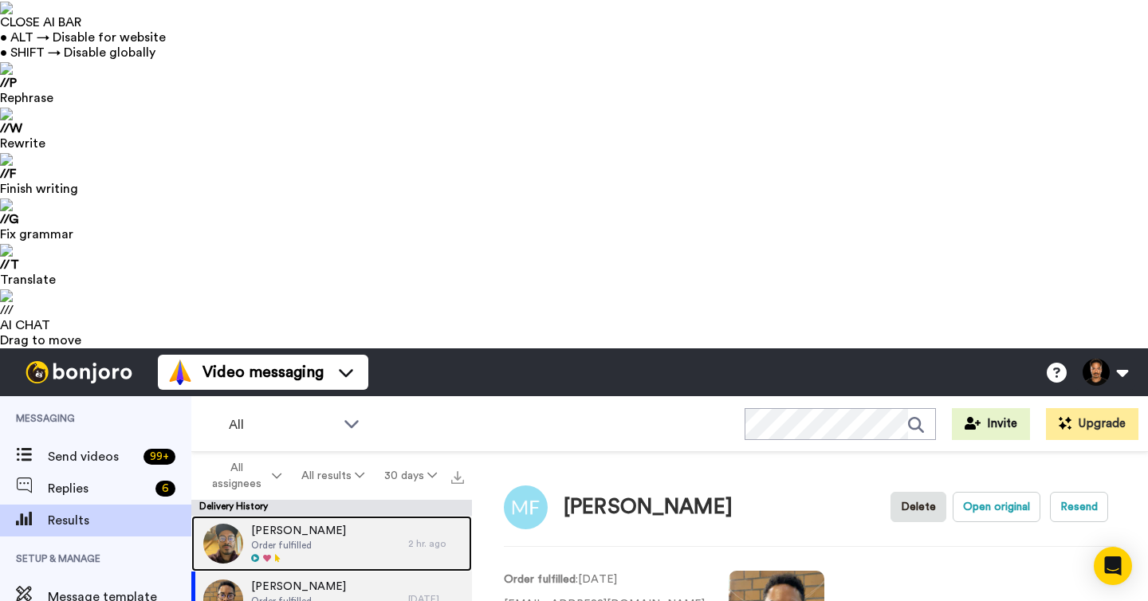
click at [371, 516] on div "Johannes Stolle Order fulfilled" at bounding box center [299, 544] width 217 height 56
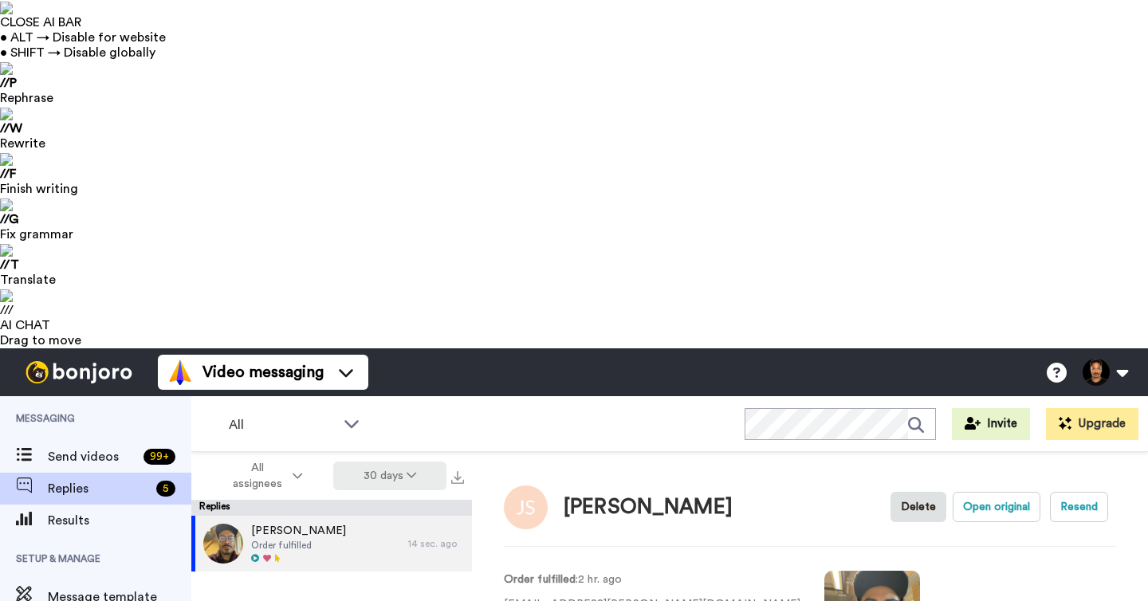
click at [381, 462] on button "30 days" at bounding box center [390, 476] width 114 height 29
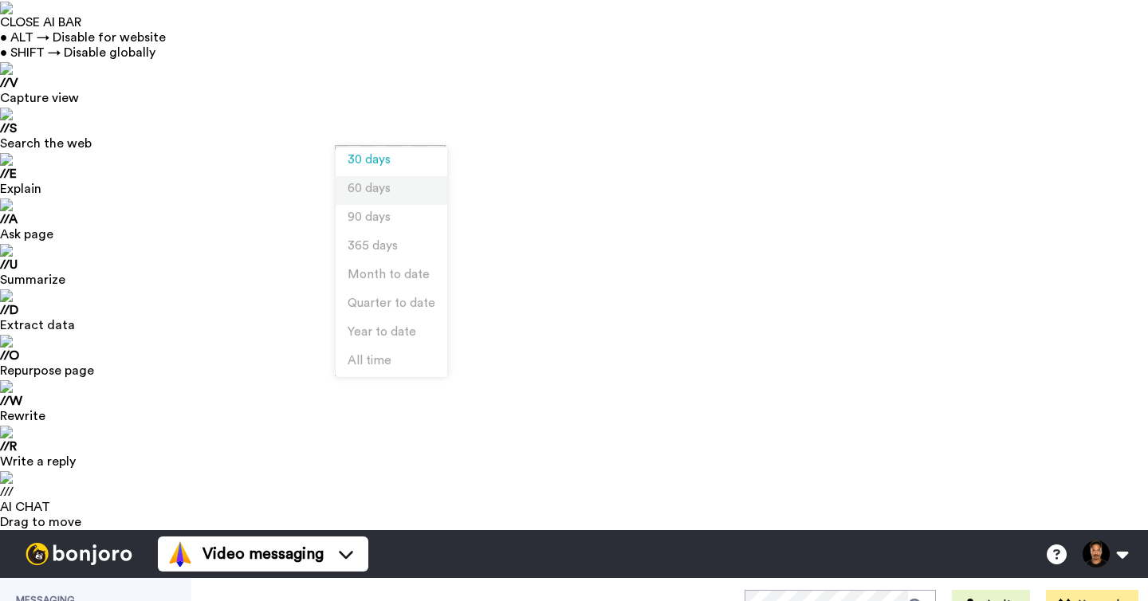
click at [393, 188] on li "60 days" at bounding box center [392, 190] width 112 height 29
type textarea "x"
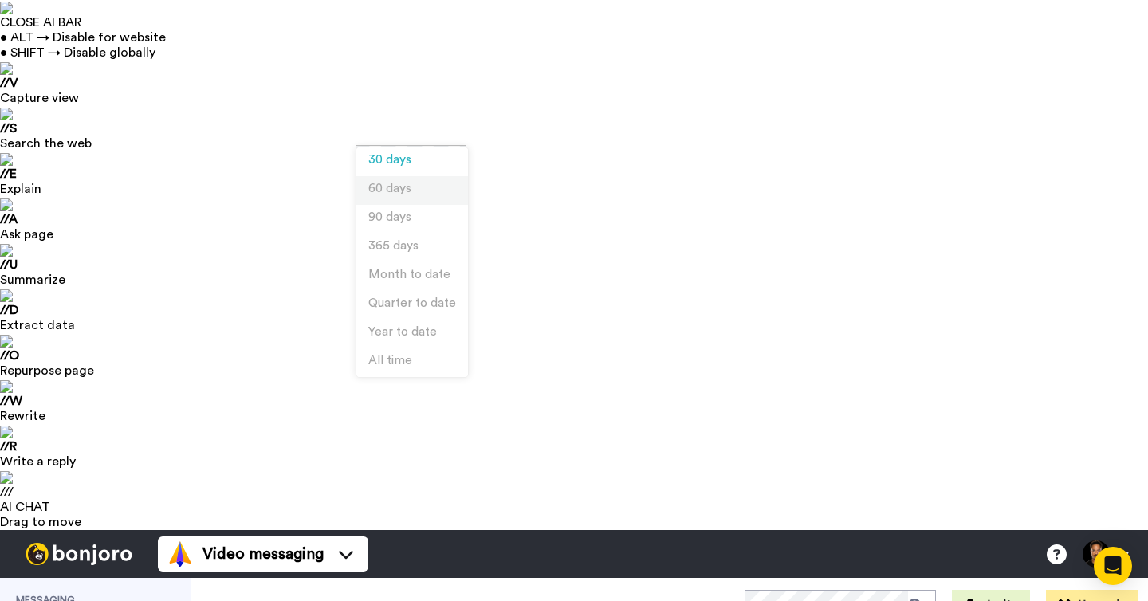
click at [415, 191] on li "60 days" at bounding box center [412, 190] width 112 height 29
click at [411, 215] on li "90 days" at bounding box center [412, 219] width 112 height 29
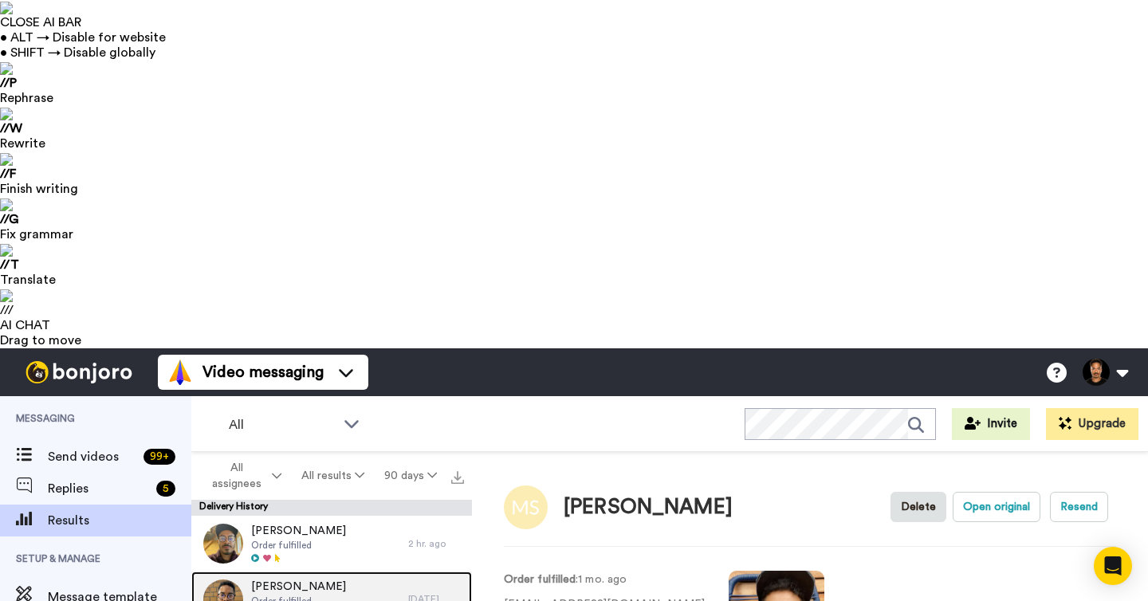
click at [354, 572] on div "Marcell Fuckel Order fulfilled" at bounding box center [299, 600] width 217 height 56
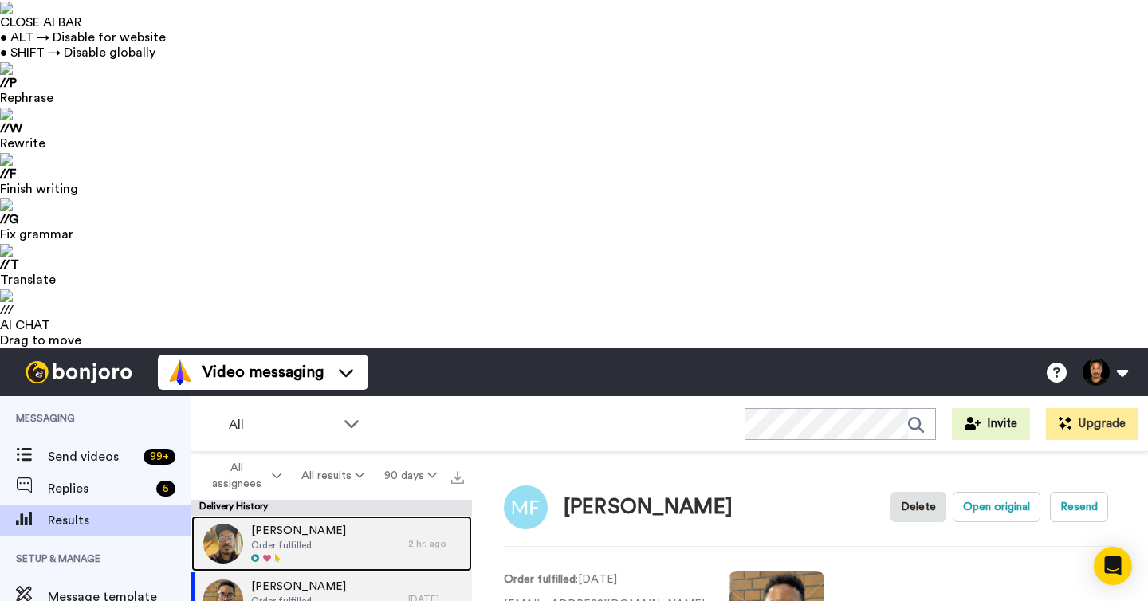
click at [356, 516] on div "Johannes Stolle Order fulfilled" at bounding box center [299, 544] width 217 height 56
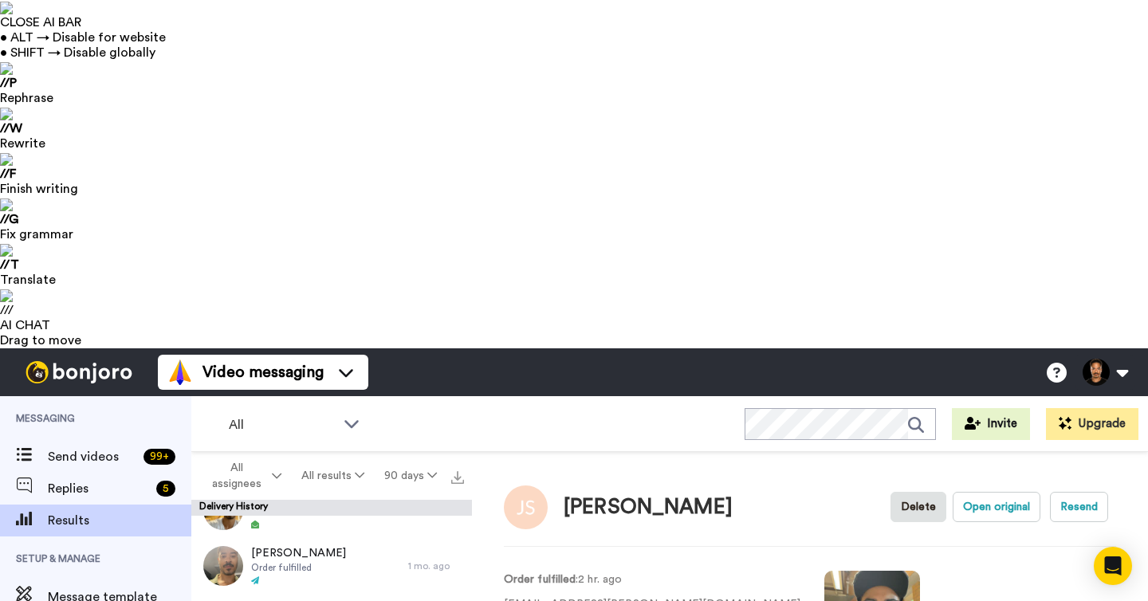
scroll to position [505, 0]
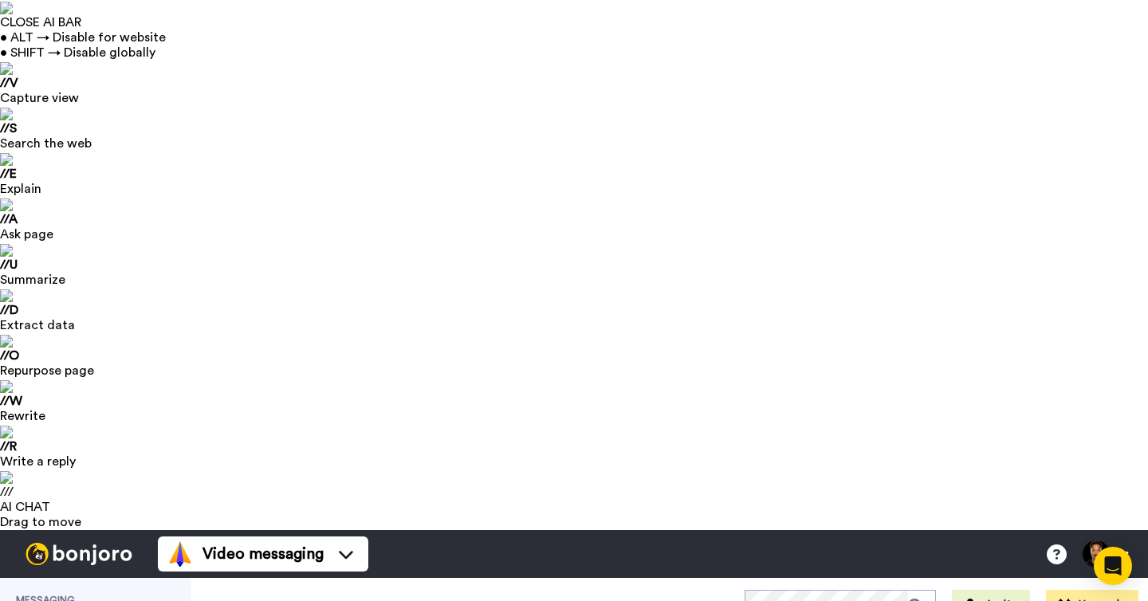
type textarea "x"
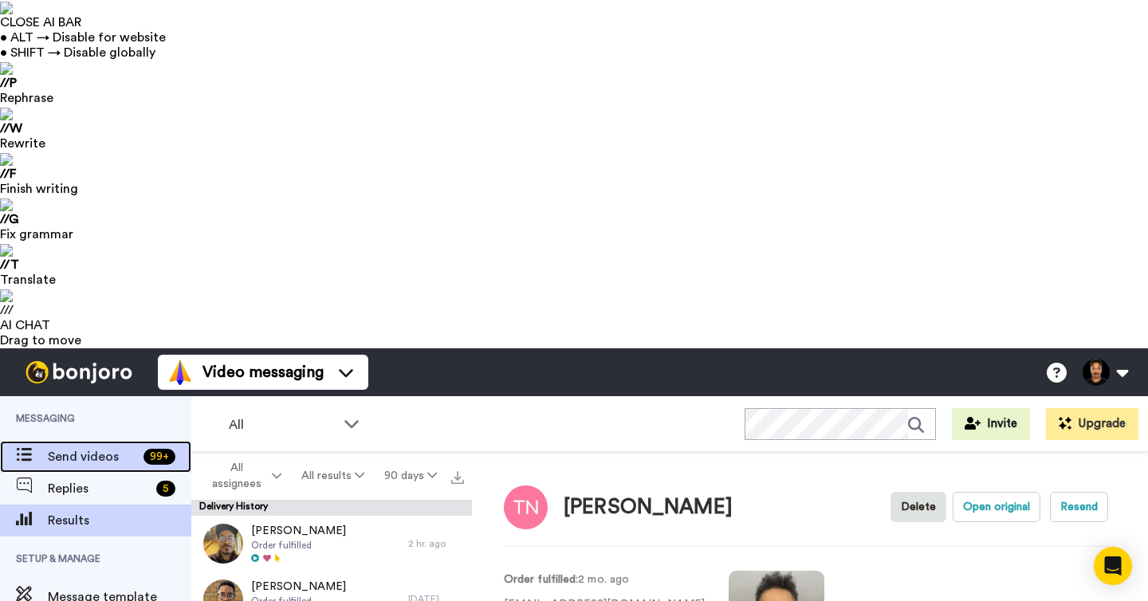
click at [124, 447] on span "Send videos" at bounding box center [92, 456] width 89 height 19
